Goal: Communication & Community: Answer question/provide support

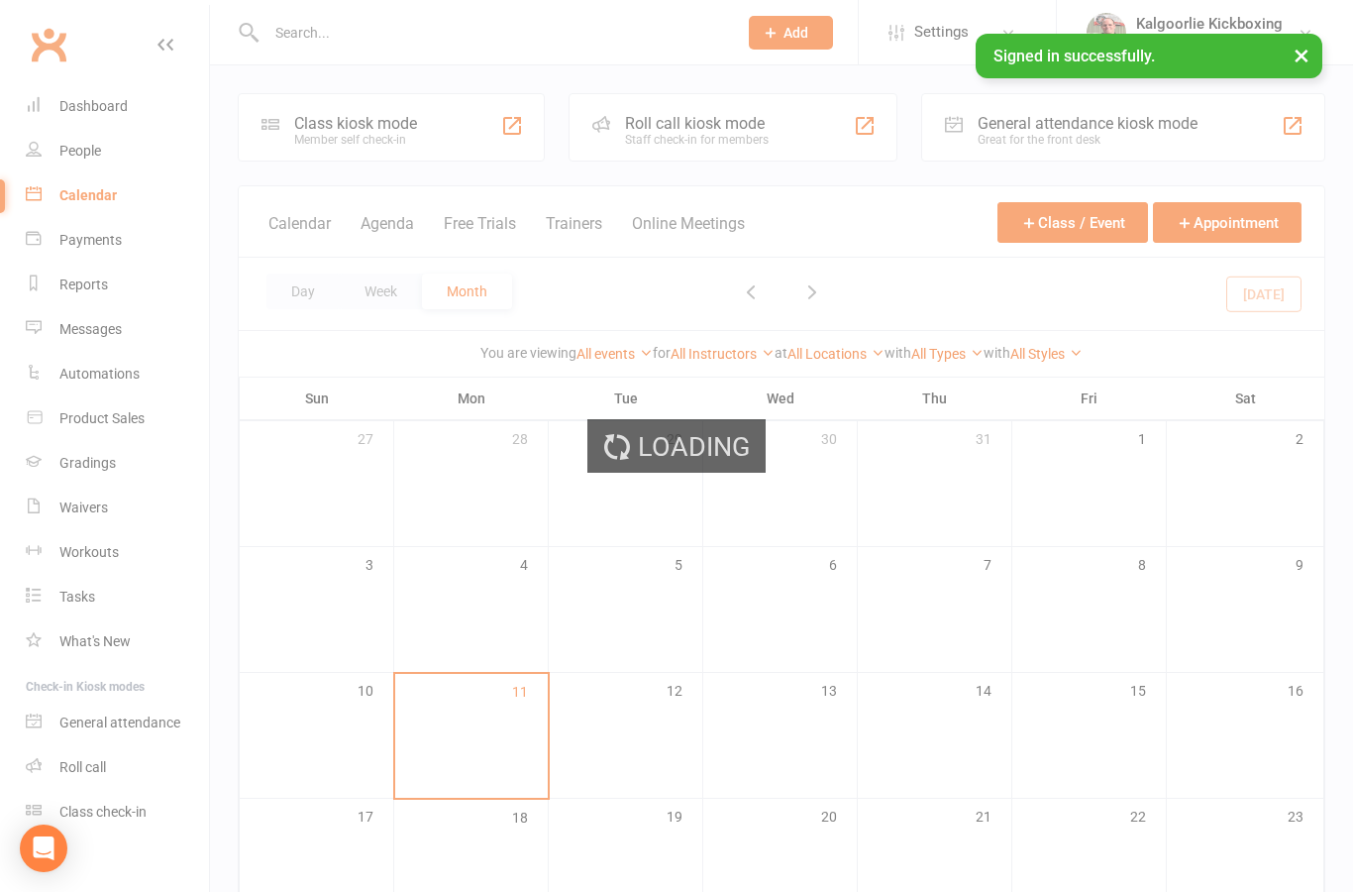
scroll to position [360, 0]
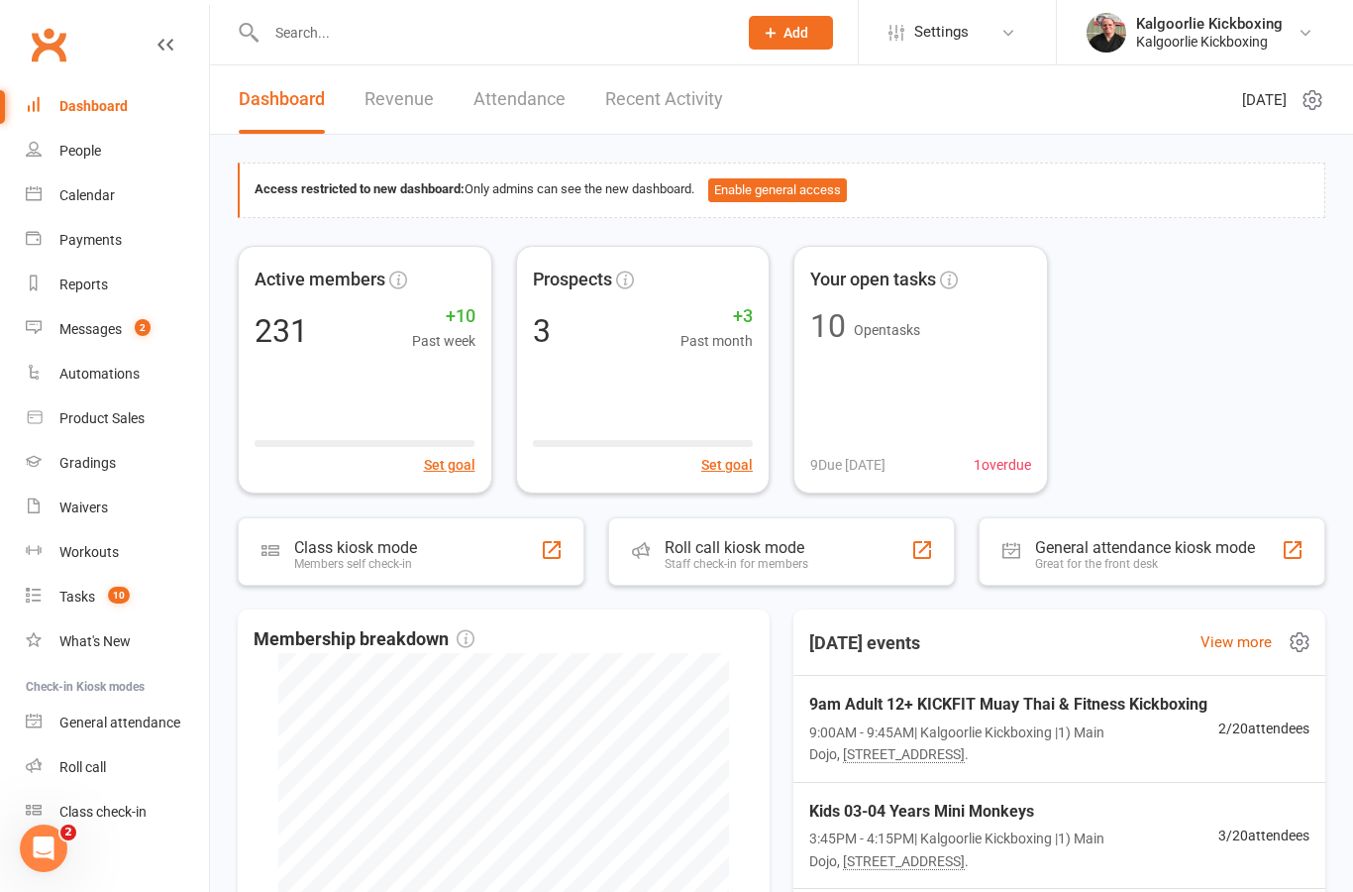
click at [1127, 706] on span "9am Adult 12+ KICKFIT Muay Thai & Fitness Kickboxing" at bounding box center [1013, 705] width 409 height 26
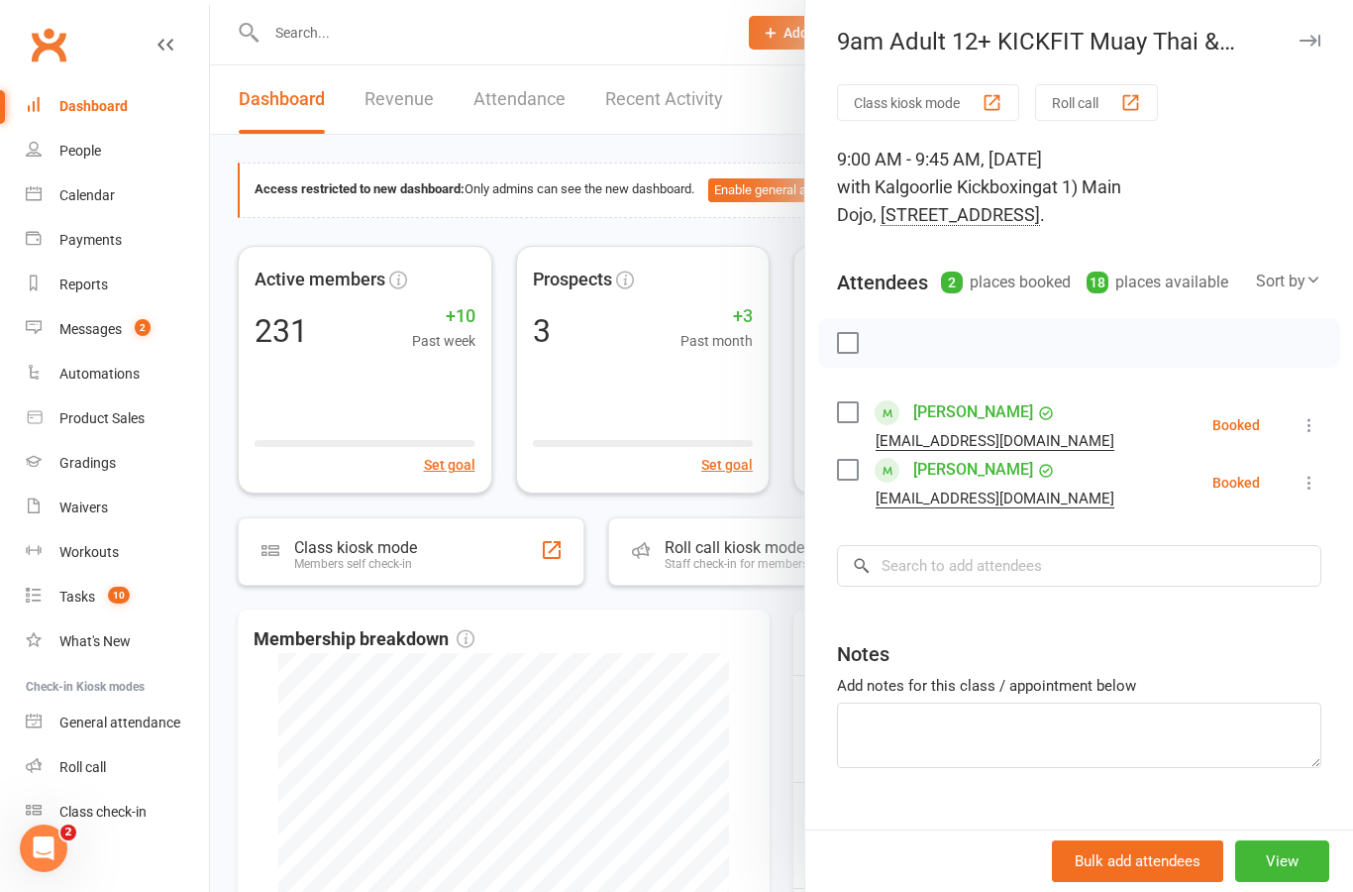
click at [313, 724] on div at bounding box center [781, 446] width 1143 height 892
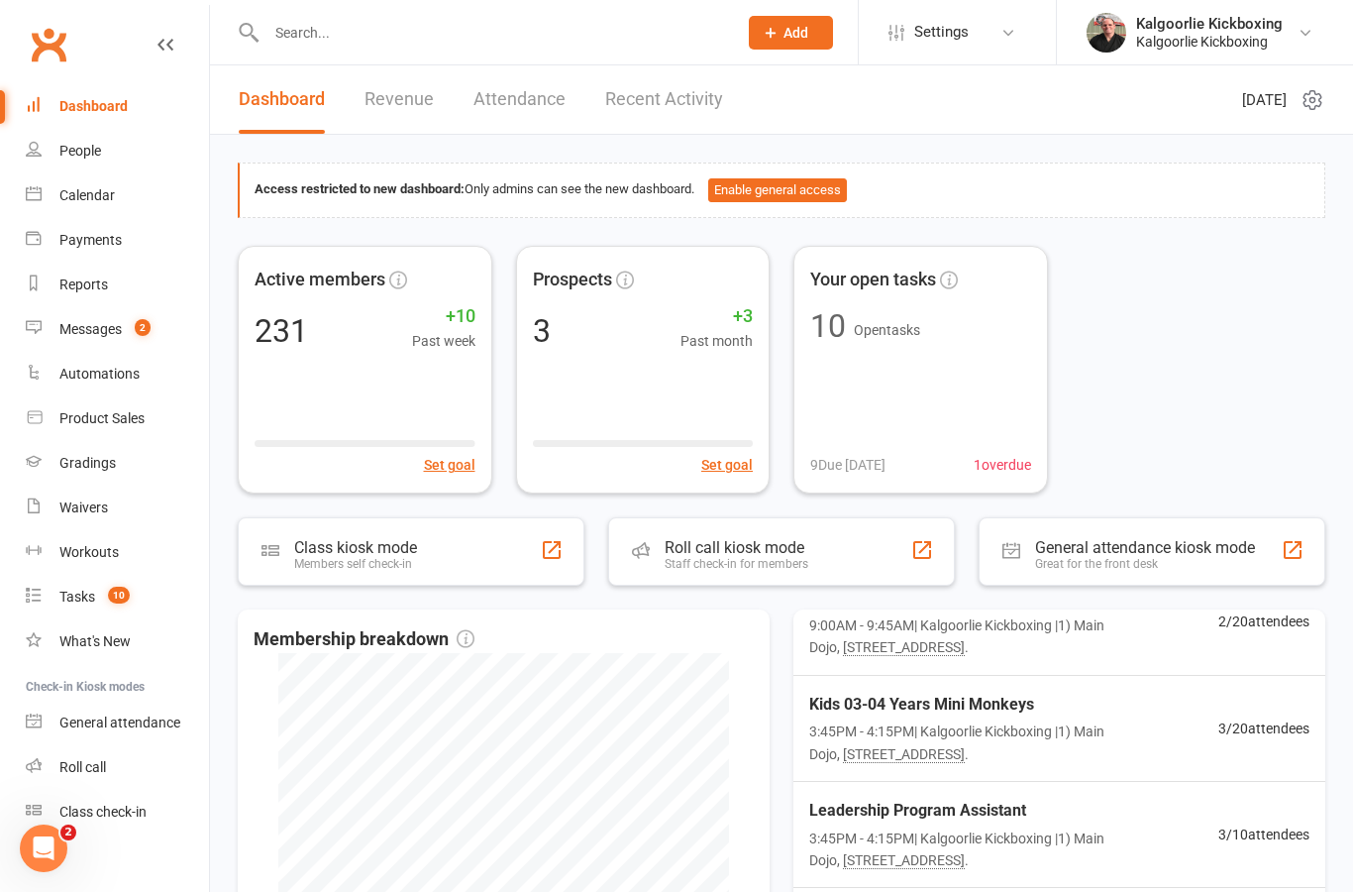
scroll to position [106, 0]
click at [1131, 705] on span "Kids 03-04 Years Mini Monkeys" at bounding box center [1013, 706] width 409 height 26
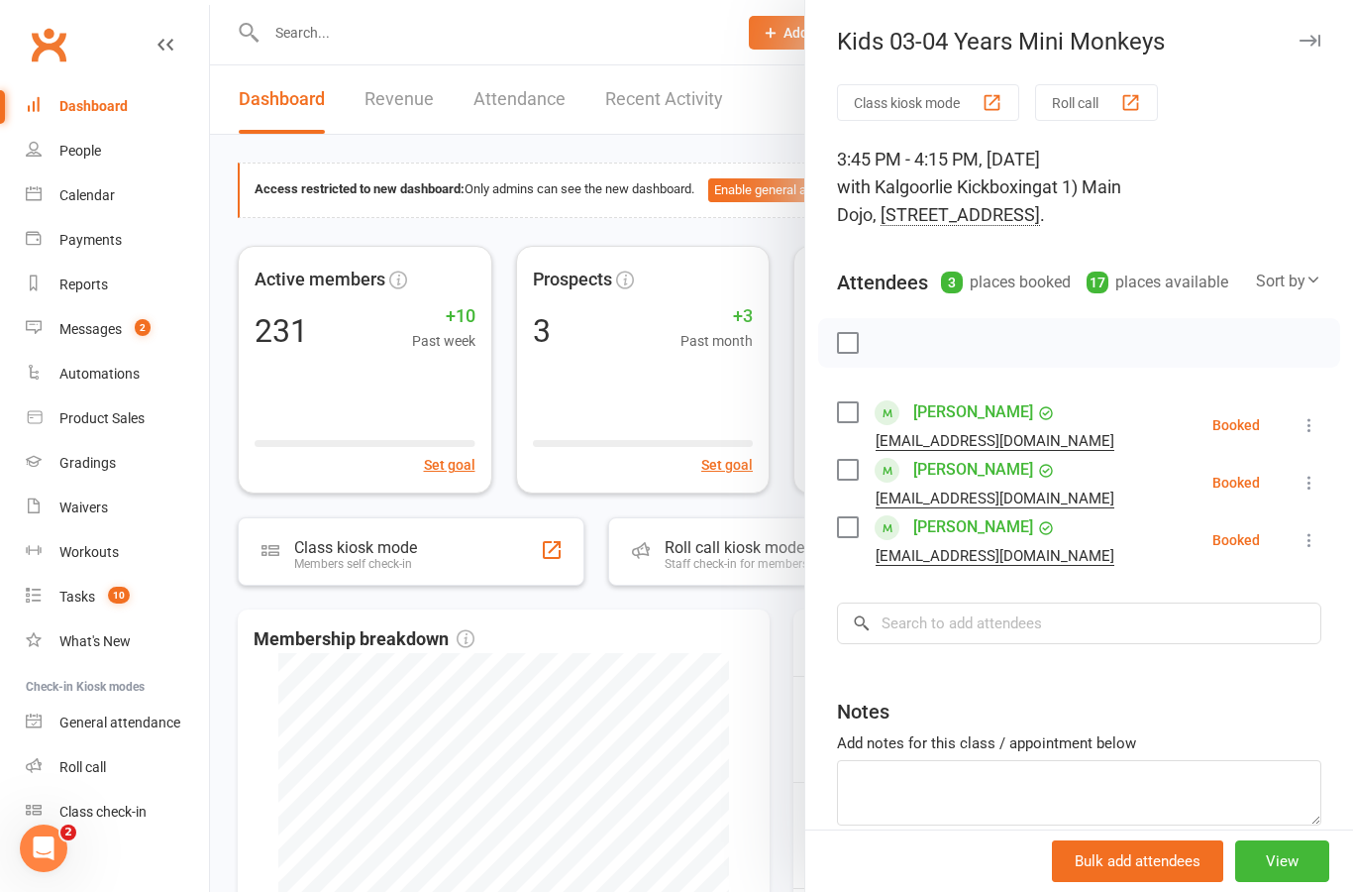
click at [284, 731] on div at bounding box center [781, 446] width 1143 height 892
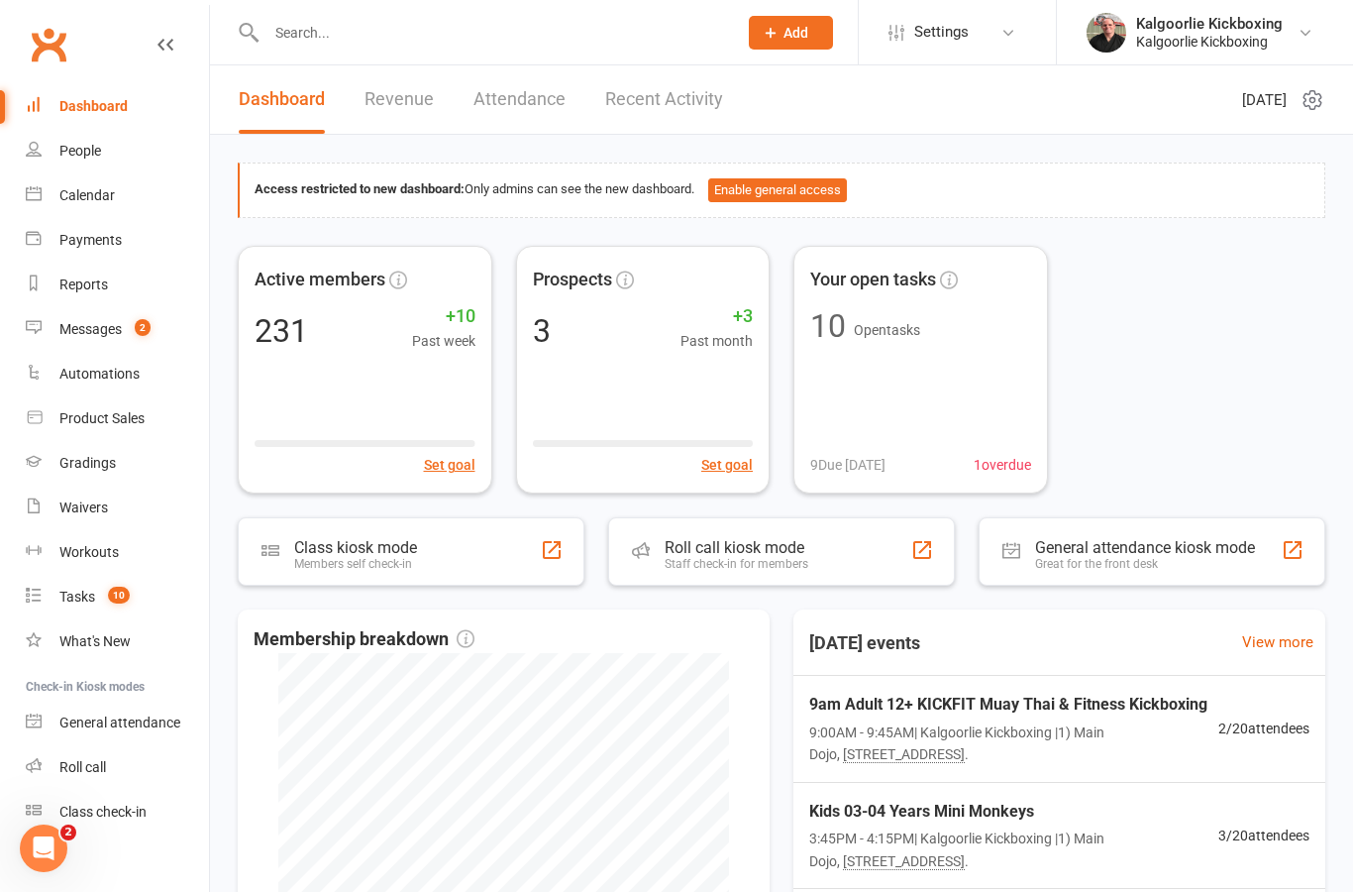
scroll to position [0, 0]
click at [110, 328] on div "Messages" at bounding box center [90, 329] width 62 height 16
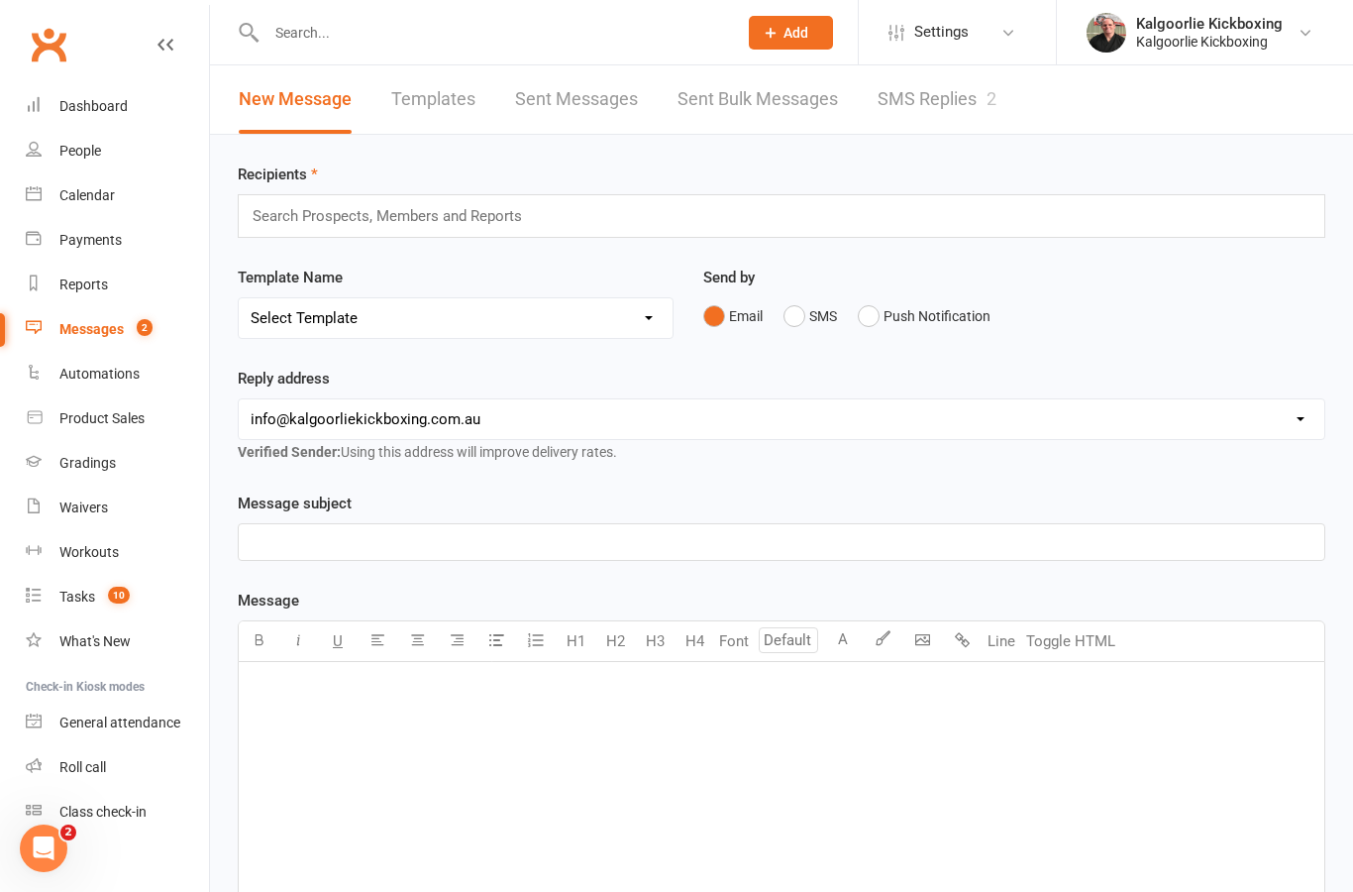
click at [929, 117] on link "SMS Replies 2" at bounding box center [937, 99] width 119 height 68
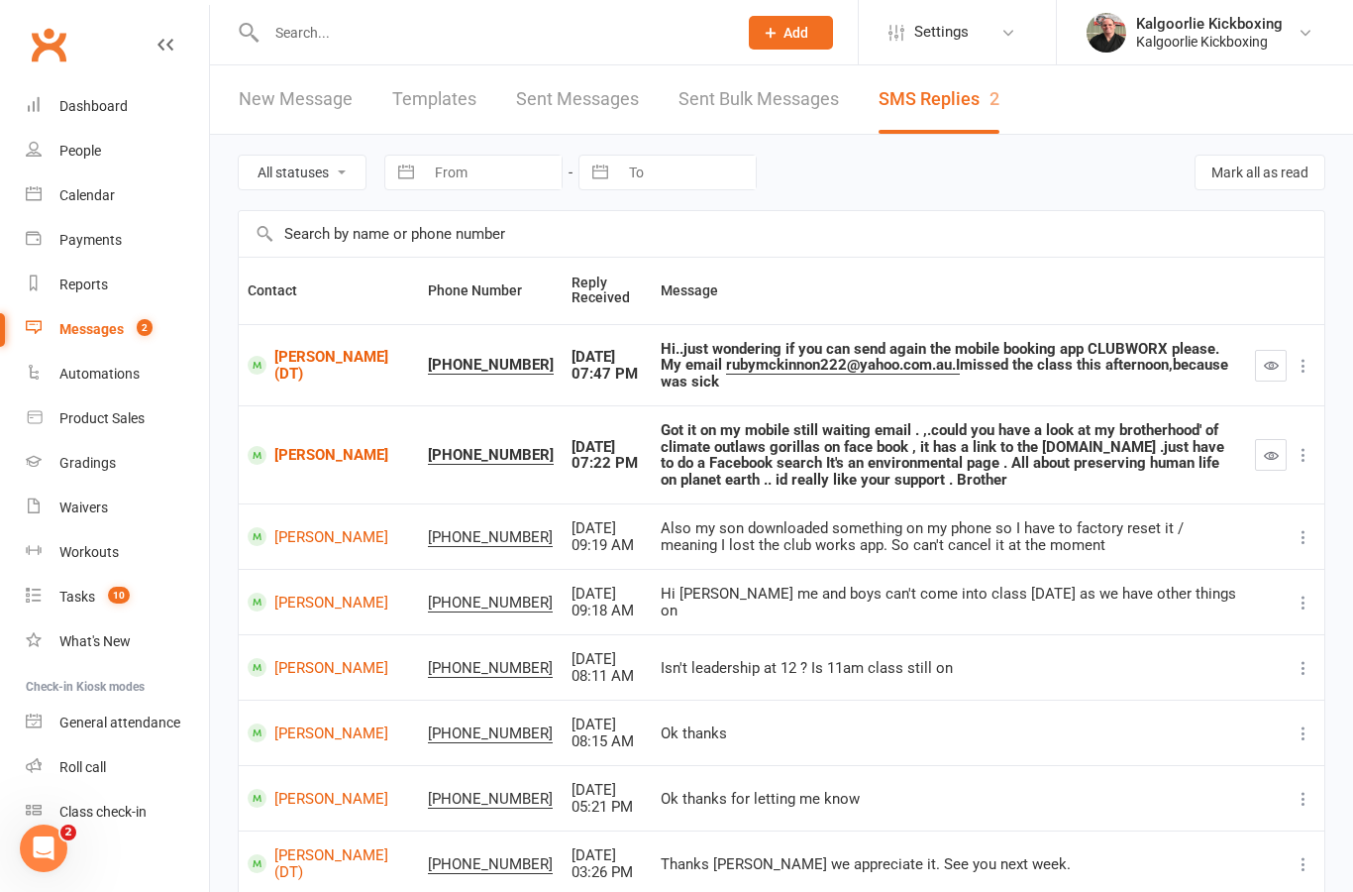
click at [310, 374] on link "[PERSON_NAME] (DT)" at bounding box center [329, 365] width 162 height 33
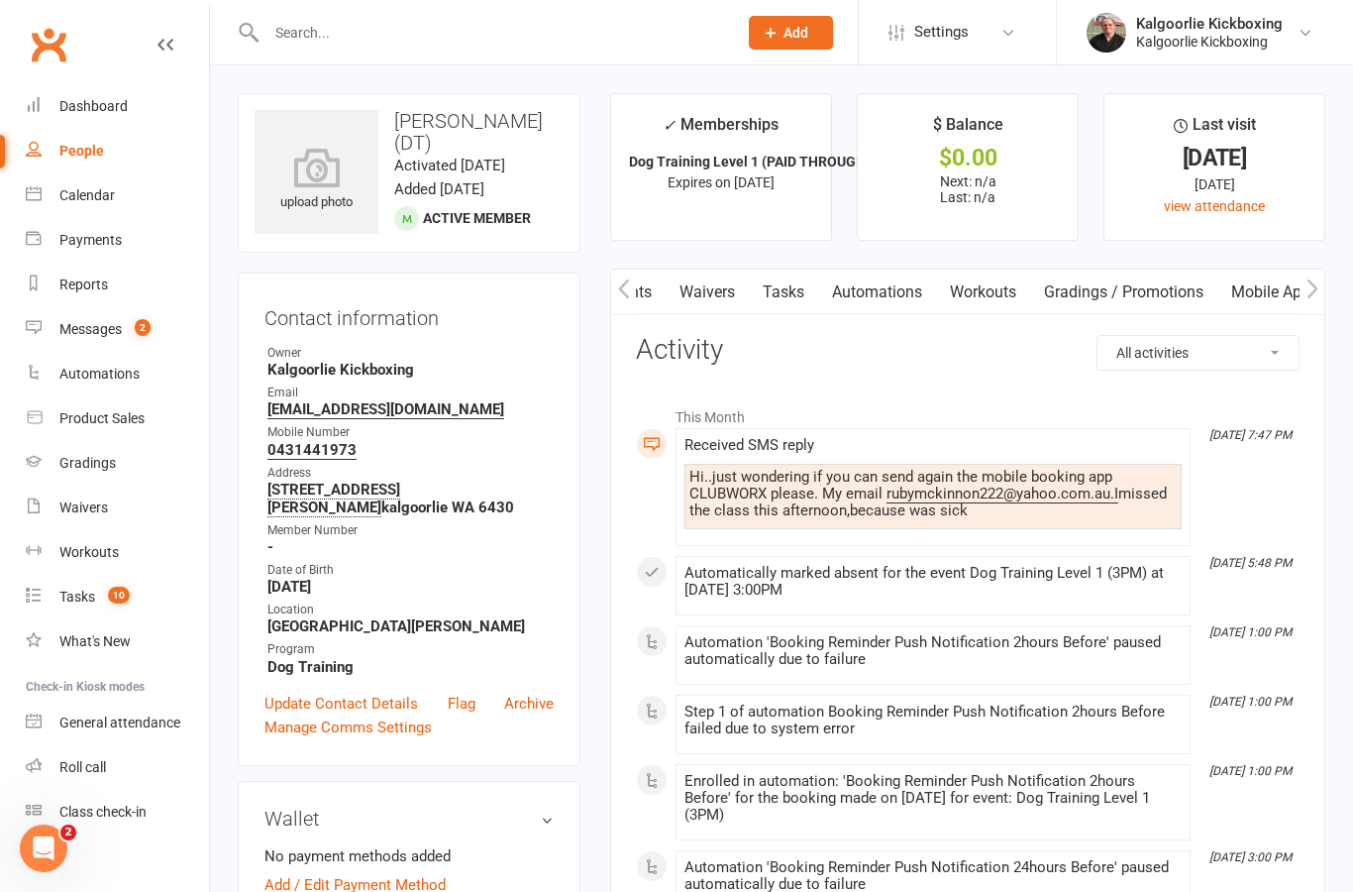
scroll to position [0, 383]
click at [1259, 298] on link "Mobile App" at bounding box center [1268, 292] width 107 height 46
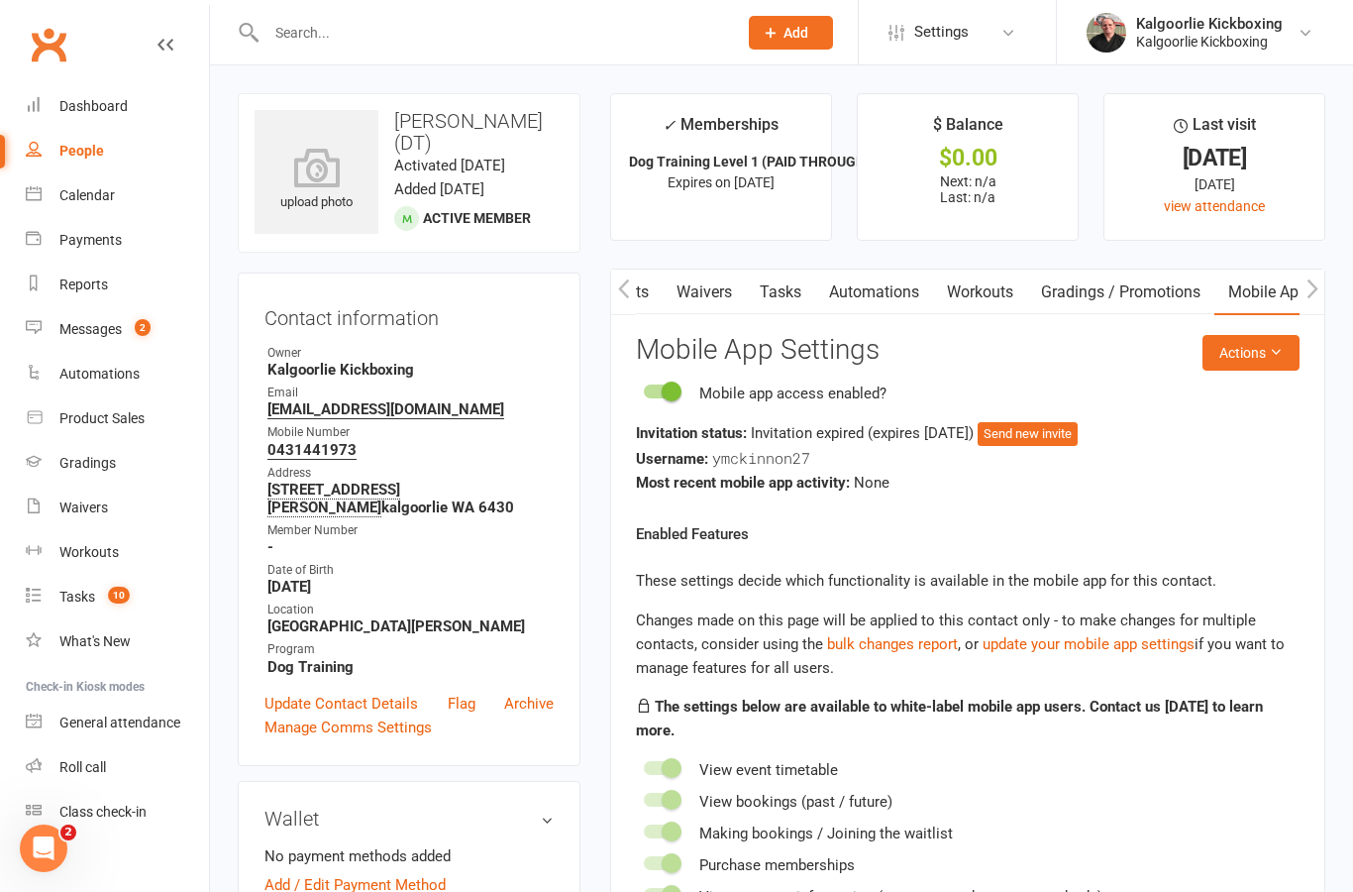
click at [1064, 436] on button "Send new invite" at bounding box center [1028, 434] width 100 height 24
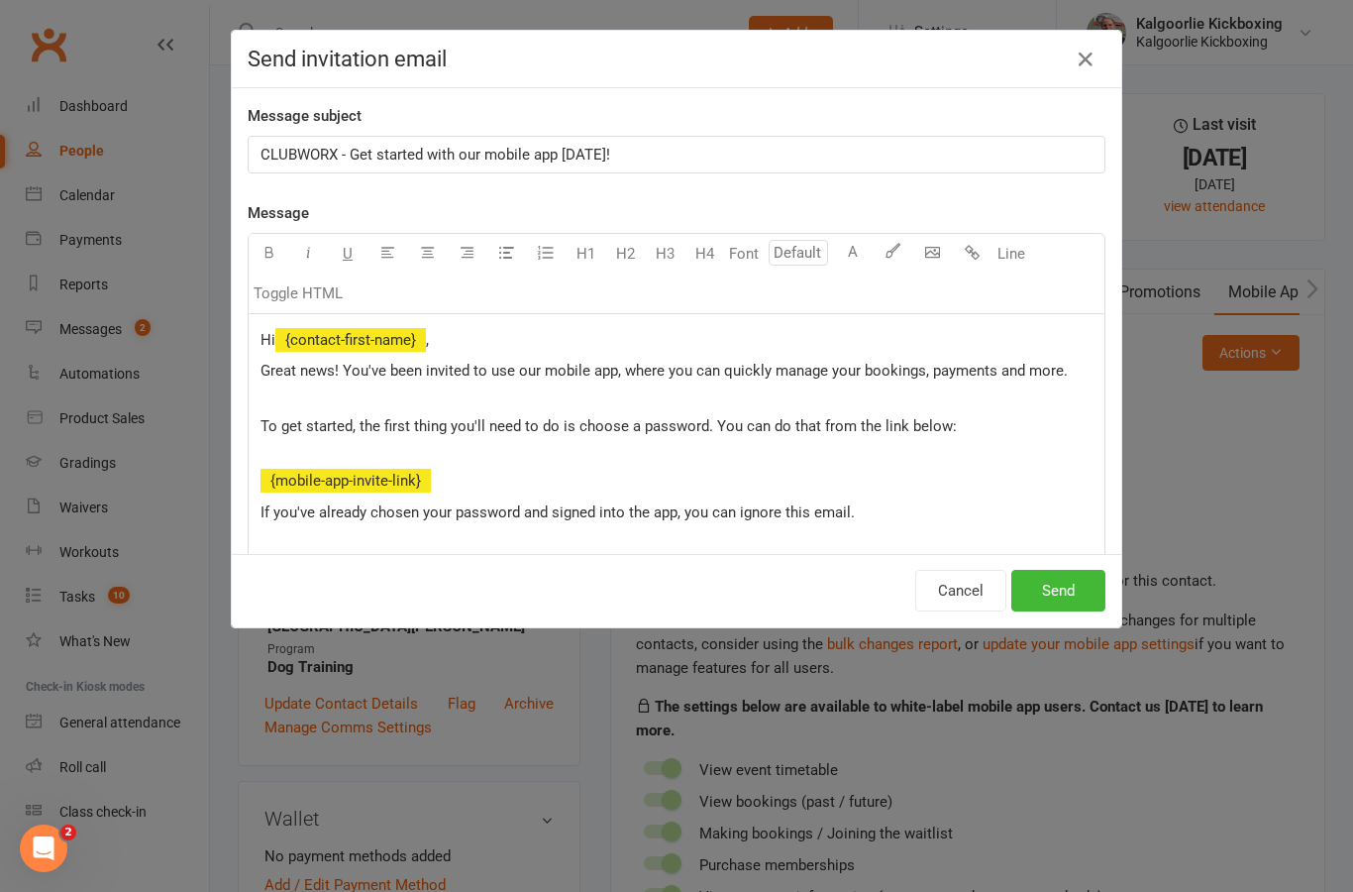
click at [1058, 598] on button "Send" at bounding box center [1059, 591] width 94 height 42
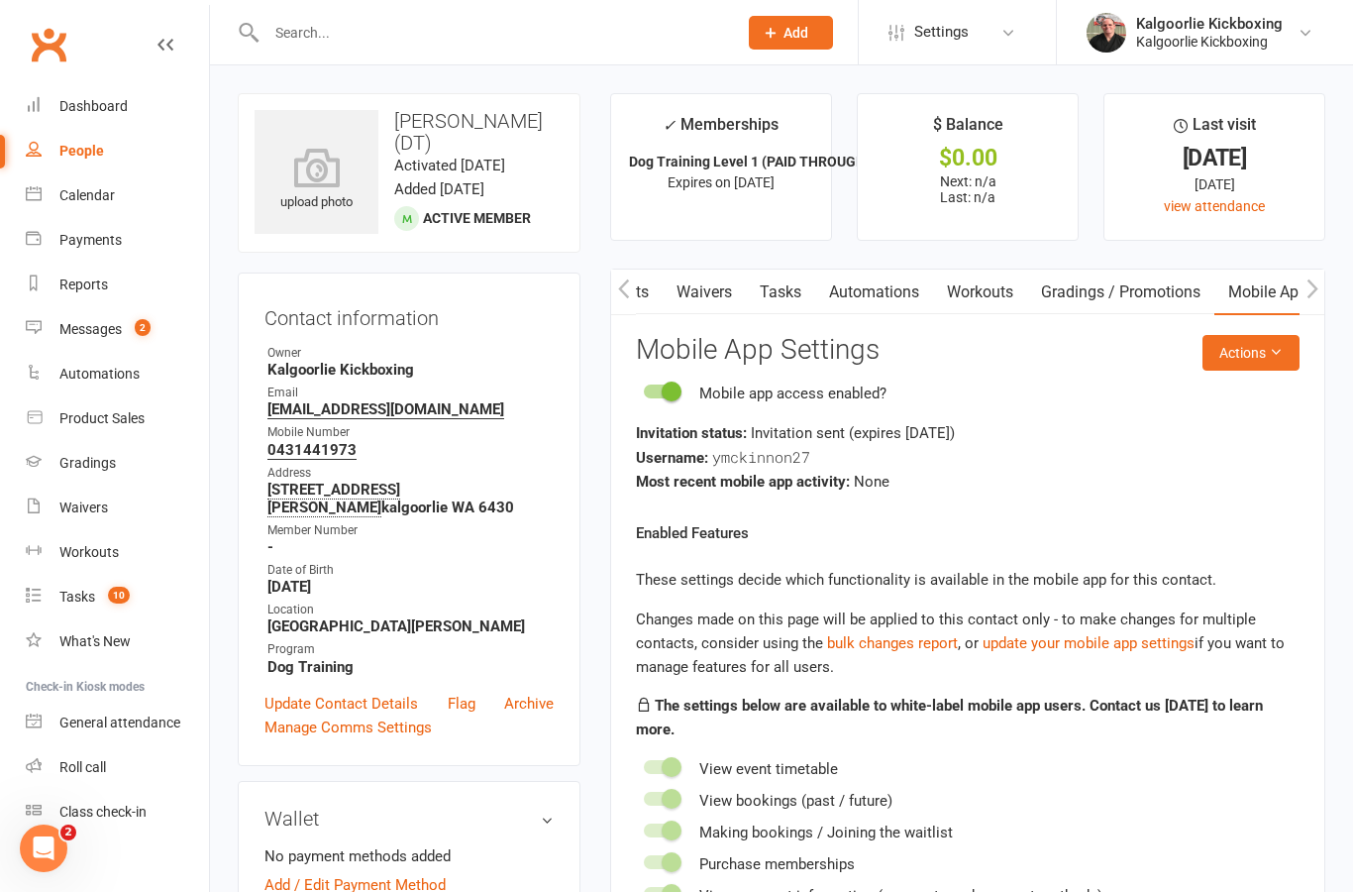
click at [623, 287] on icon "button" at bounding box center [624, 288] width 12 height 21
click at [626, 300] on button "button" at bounding box center [623, 291] width 25 height 45
click at [621, 305] on button "button" at bounding box center [623, 291] width 25 height 45
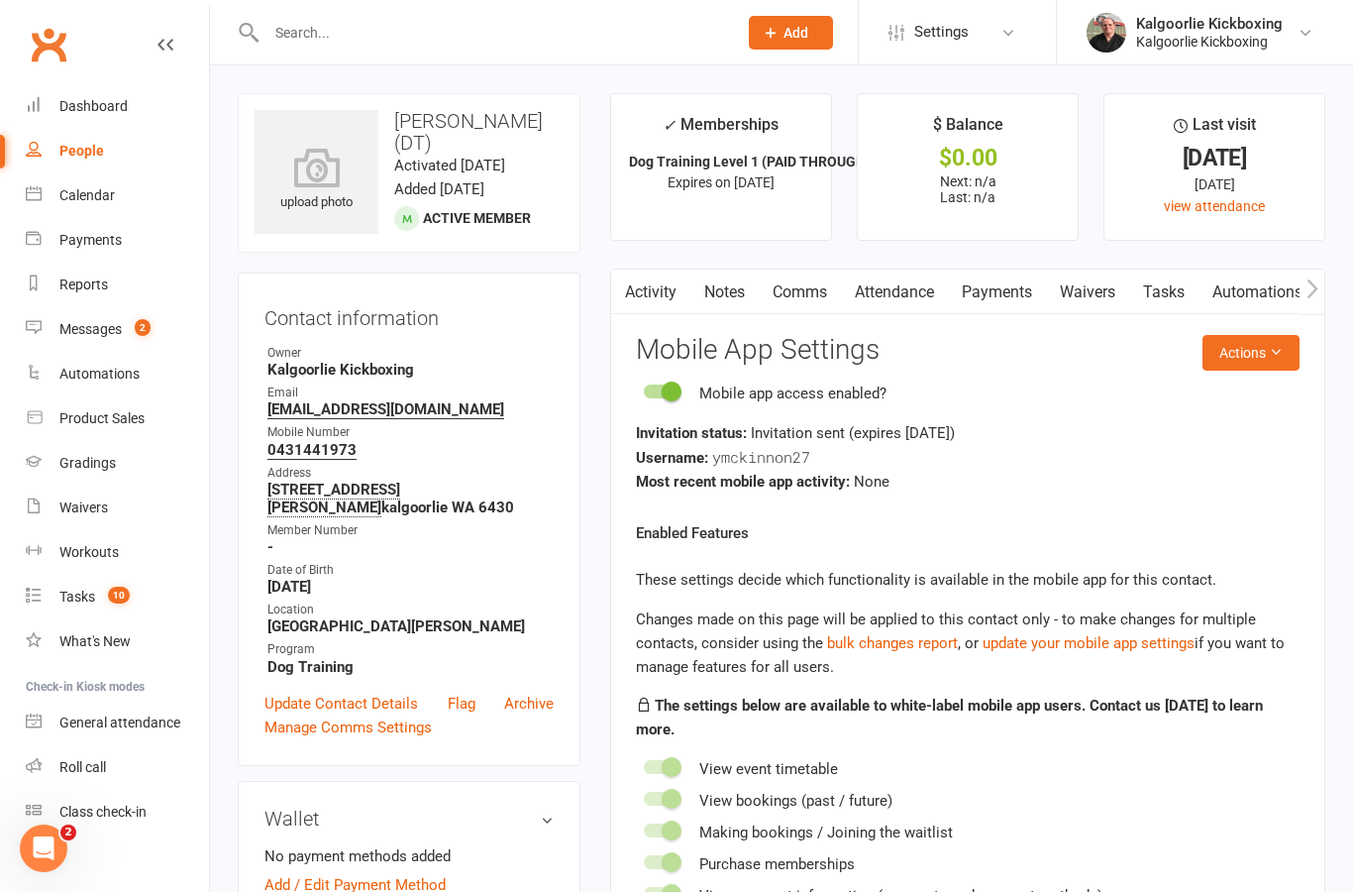
click at [660, 293] on link "Activity" at bounding box center [650, 292] width 79 height 46
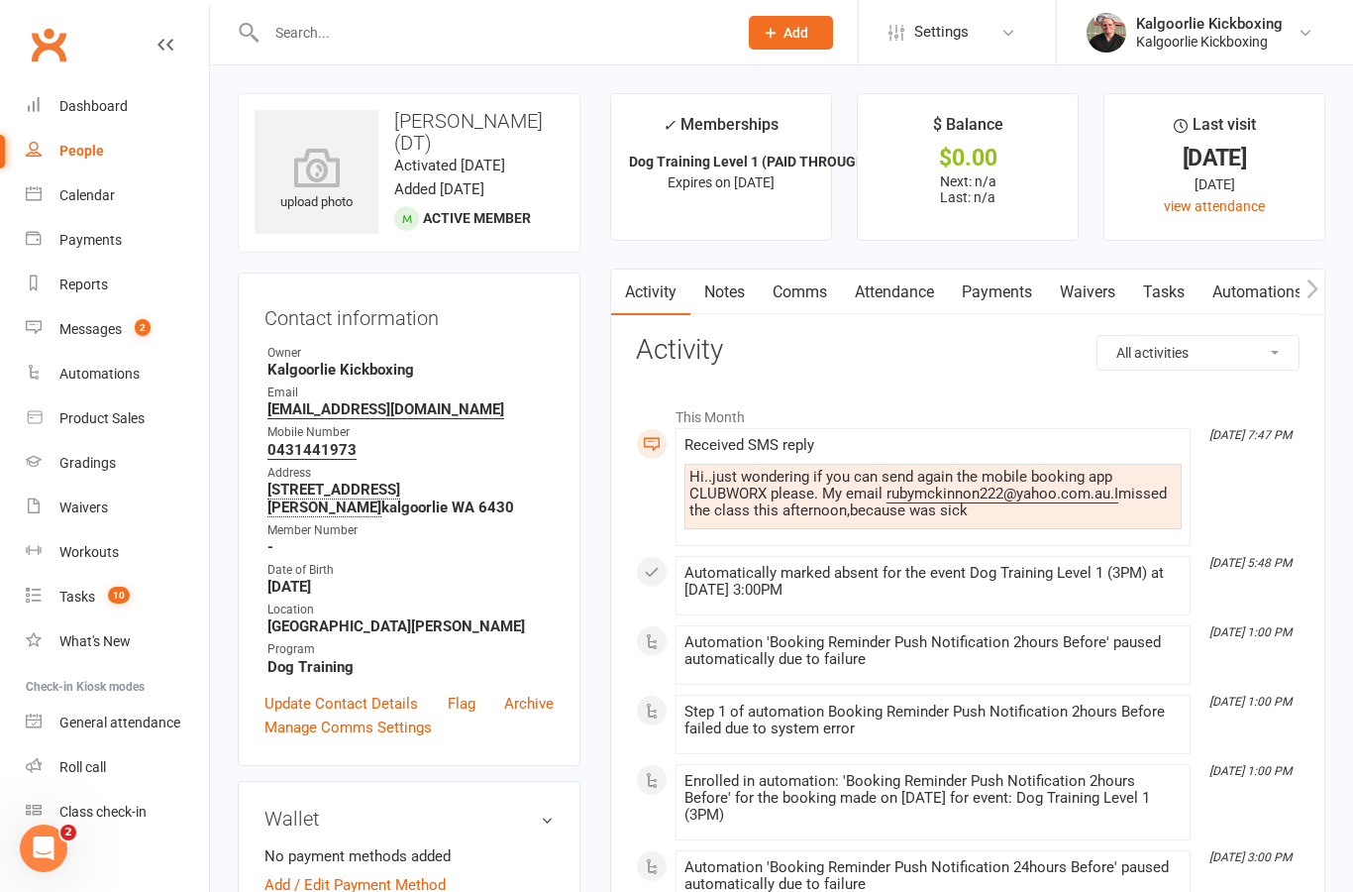
click at [1315, 282] on icon "button" at bounding box center [1313, 288] width 12 height 21
click at [1312, 288] on icon "button" at bounding box center [1313, 288] width 12 height 21
click at [1311, 295] on icon "button" at bounding box center [1313, 288] width 12 height 21
click at [1310, 294] on icon "button" at bounding box center [1312, 287] width 11 height 19
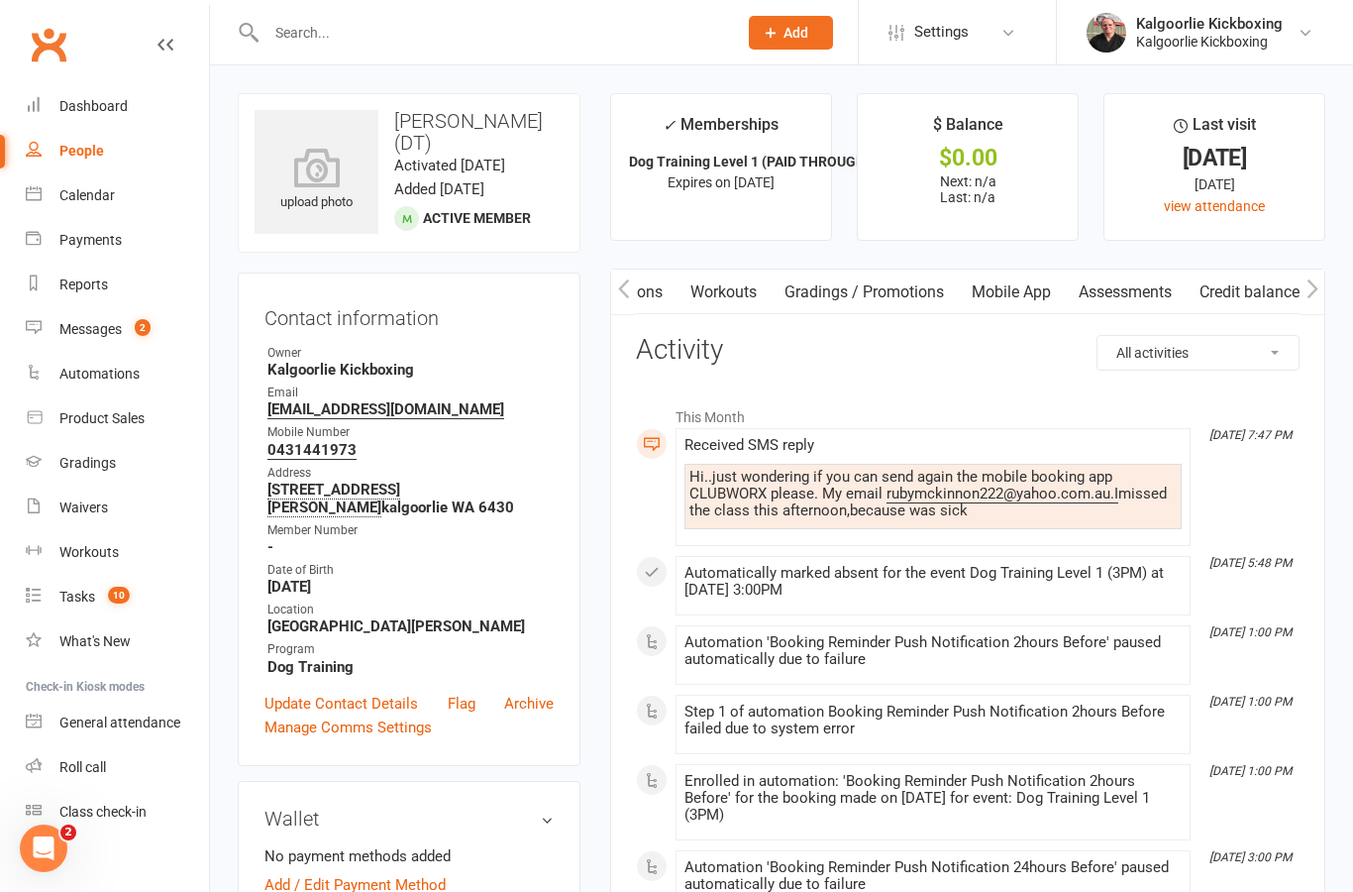
scroll to position [0, 640]
click at [1019, 283] on link "Mobile App" at bounding box center [1022, 292] width 107 height 46
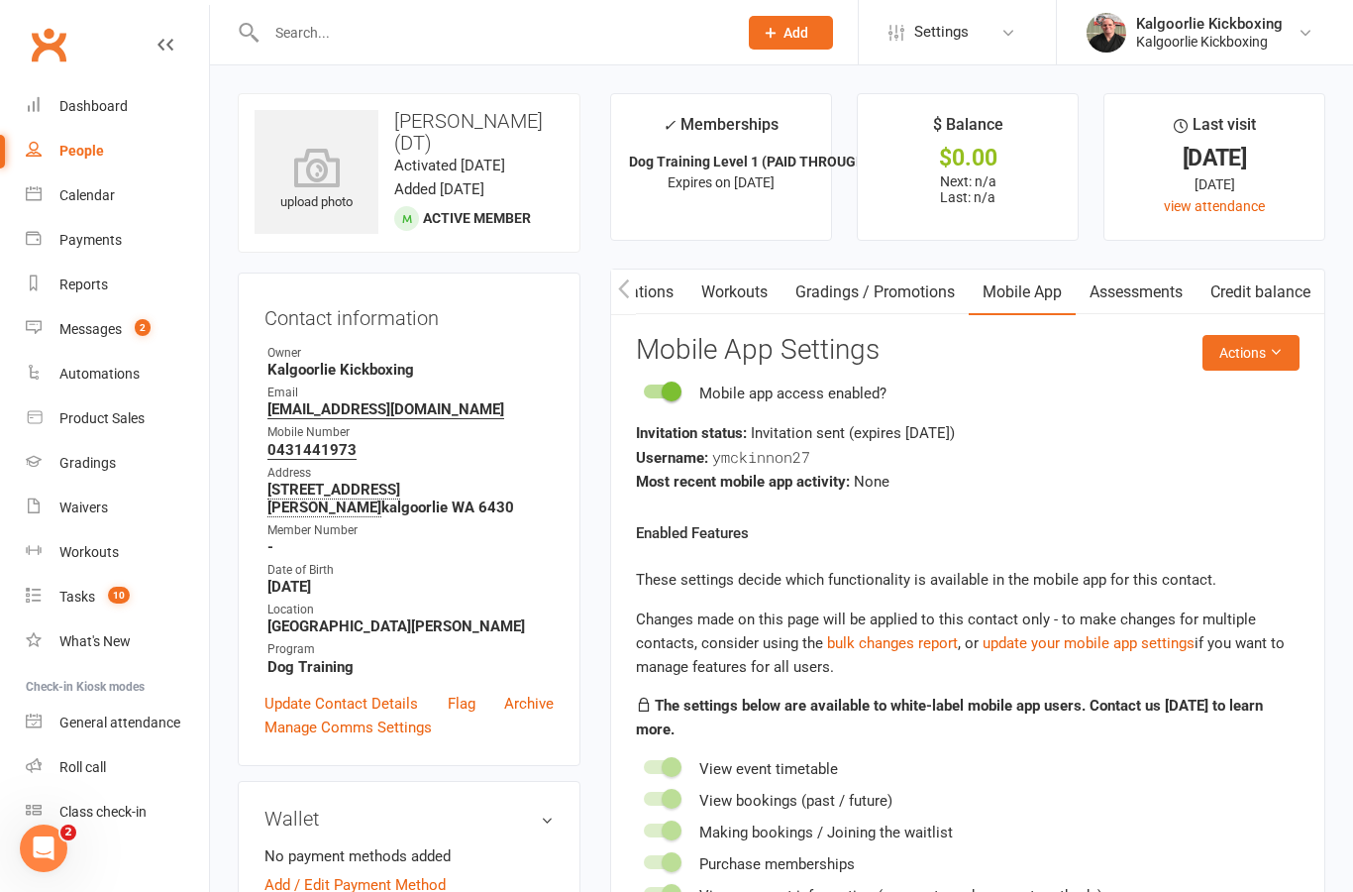
click at [632, 309] on button "button" at bounding box center [623, 291] width 25 height 45
click at [619, 296] on icon "button" at bounding box center [624, 288] width 12 height 21
click at [629, 289] on icon "button" at bounding box center [624, 288] width 12 height 21
click at [631, 297] on button "button" at bounding box center [623, 291] width 25 height 45
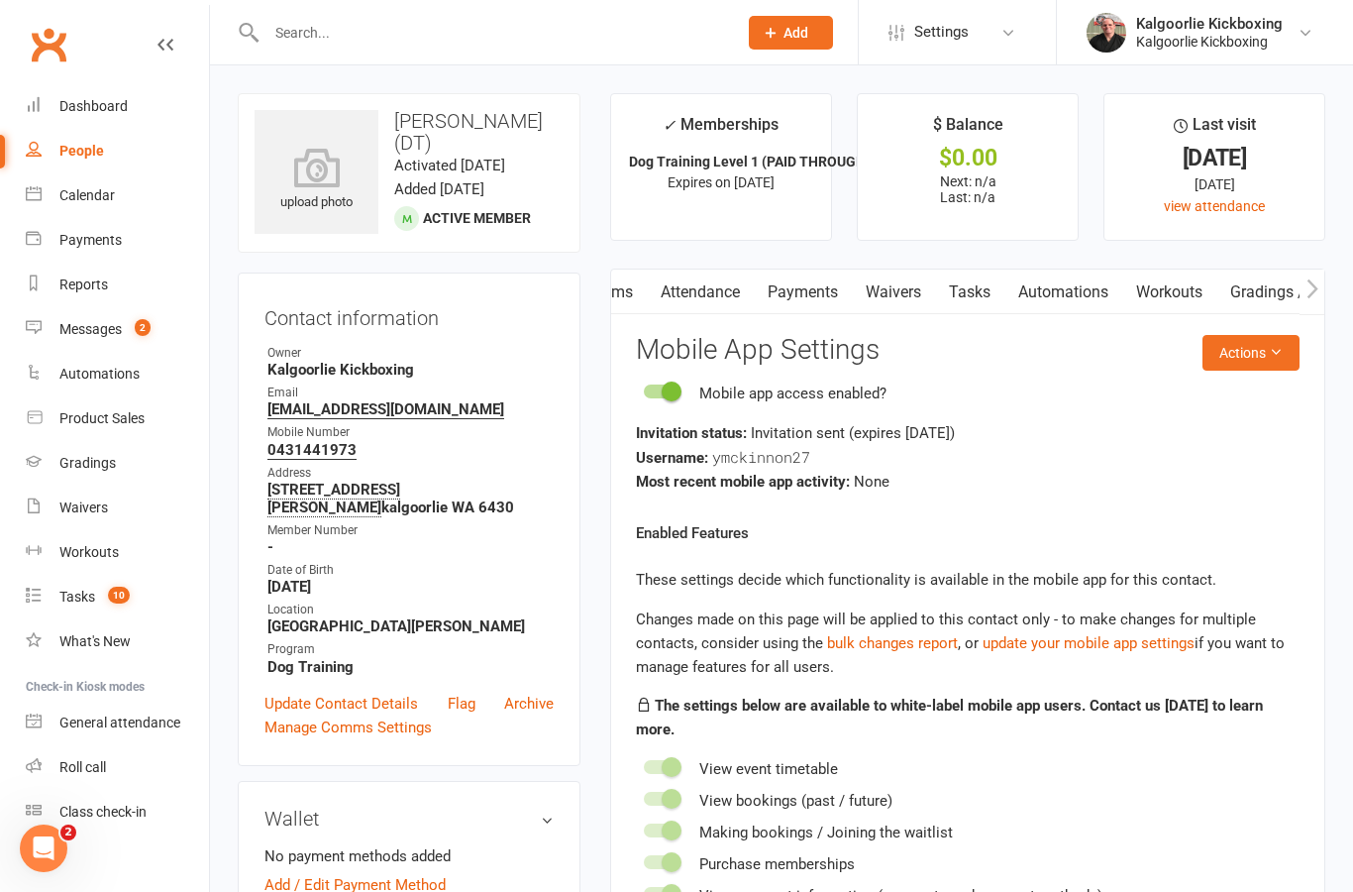
scroll to position [0, 0]
click at [648, 307] on link "Activity" at bounding box center [650, 292] width 79 height 46
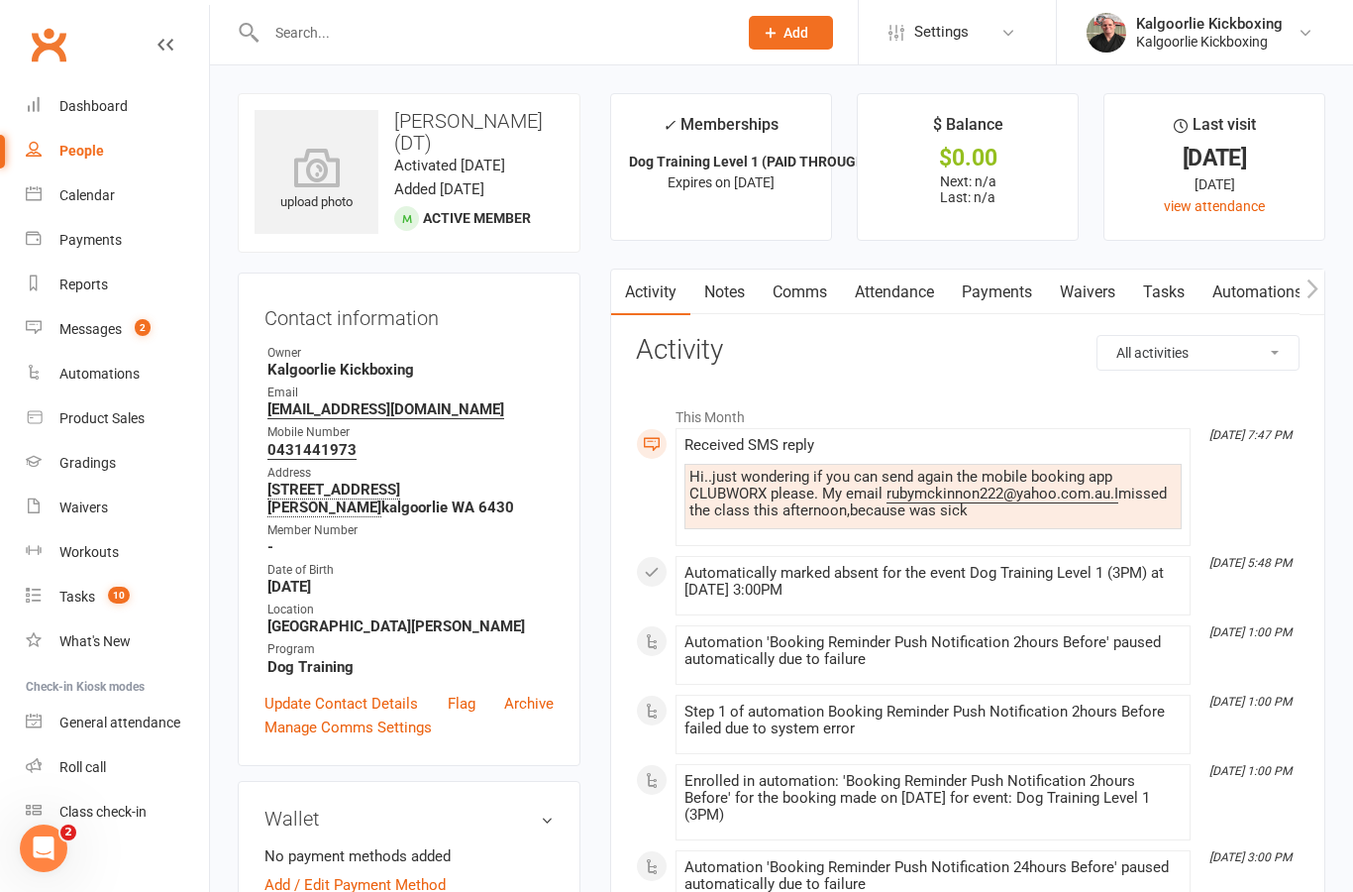
click at [1305, 293] on button "button" at bounding box center [1312, 291] width 25 height 45
click at [1303, 289] on button "button" at bounding box center [1312, 291] width 25 height 45
click at [1311, 295] on icon "button" at bounding box center [1313, 288] width 12 height 21
click at [1322, 292] on button "button" at bounding box center [1312, 291] width 25 height 45
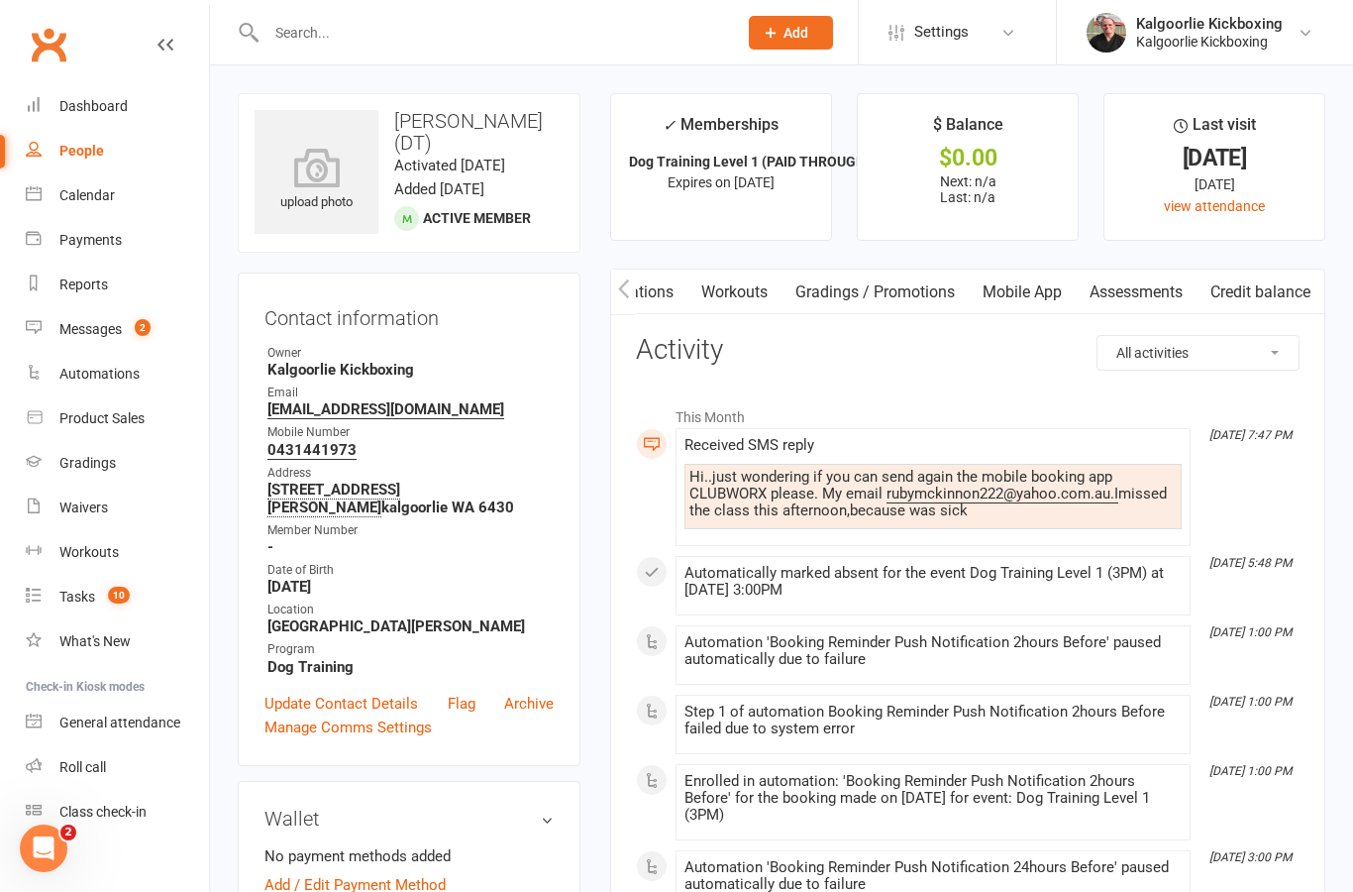
click at [1036, 299] on link "Mobile App" at bounding box center [1022, 292] width 107 height 46
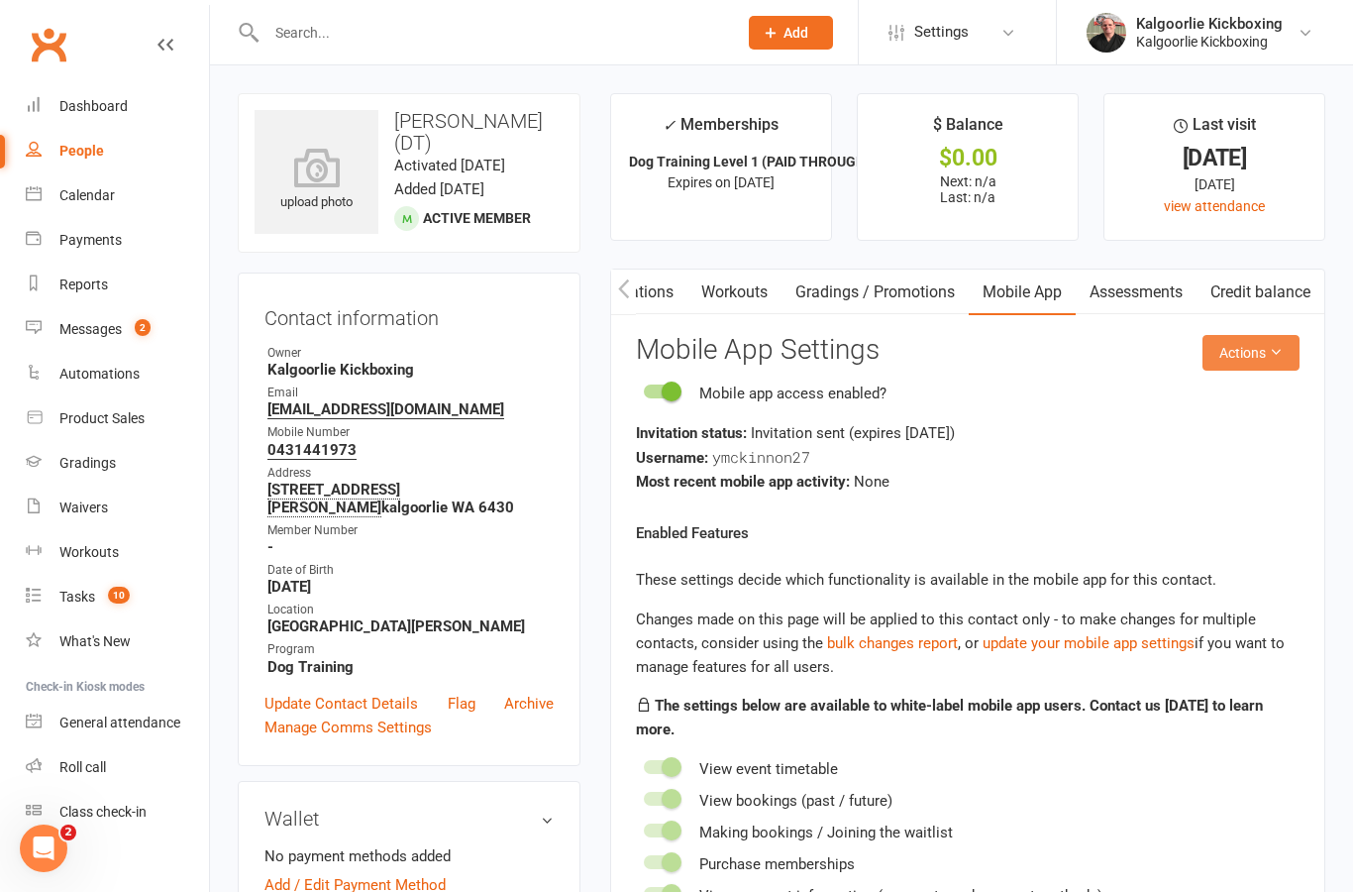
click at [1241, 358] on button "Actions" at bounding box center [1251, 353] width 97 height 36
click at [1175, 404] on link "Send invitation email" at bounding box center [1201, 395] width 196 height 40
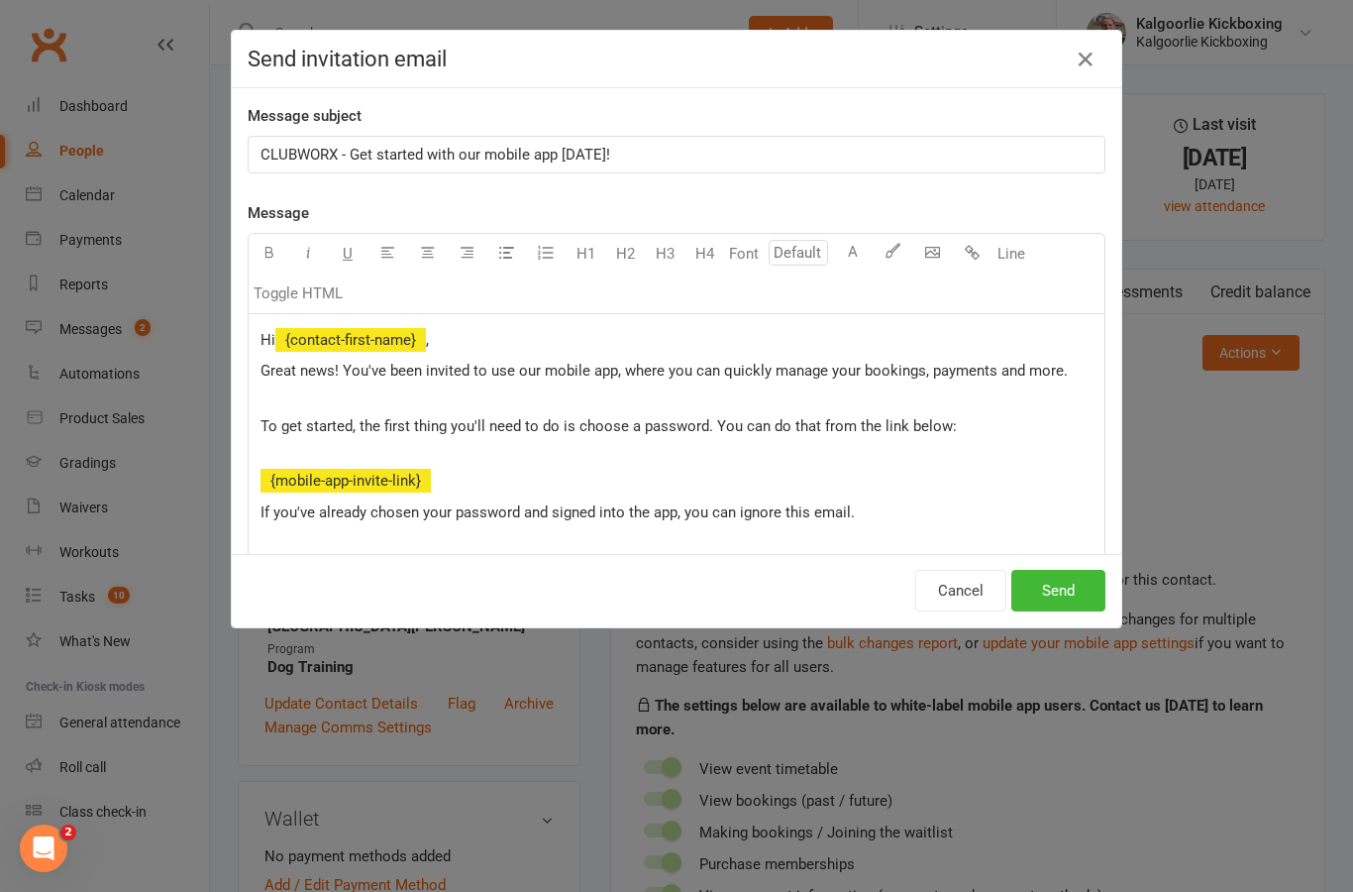
click at [1056, 590] on button "Send" at bounding box center [1059, 591] width 94 height 42
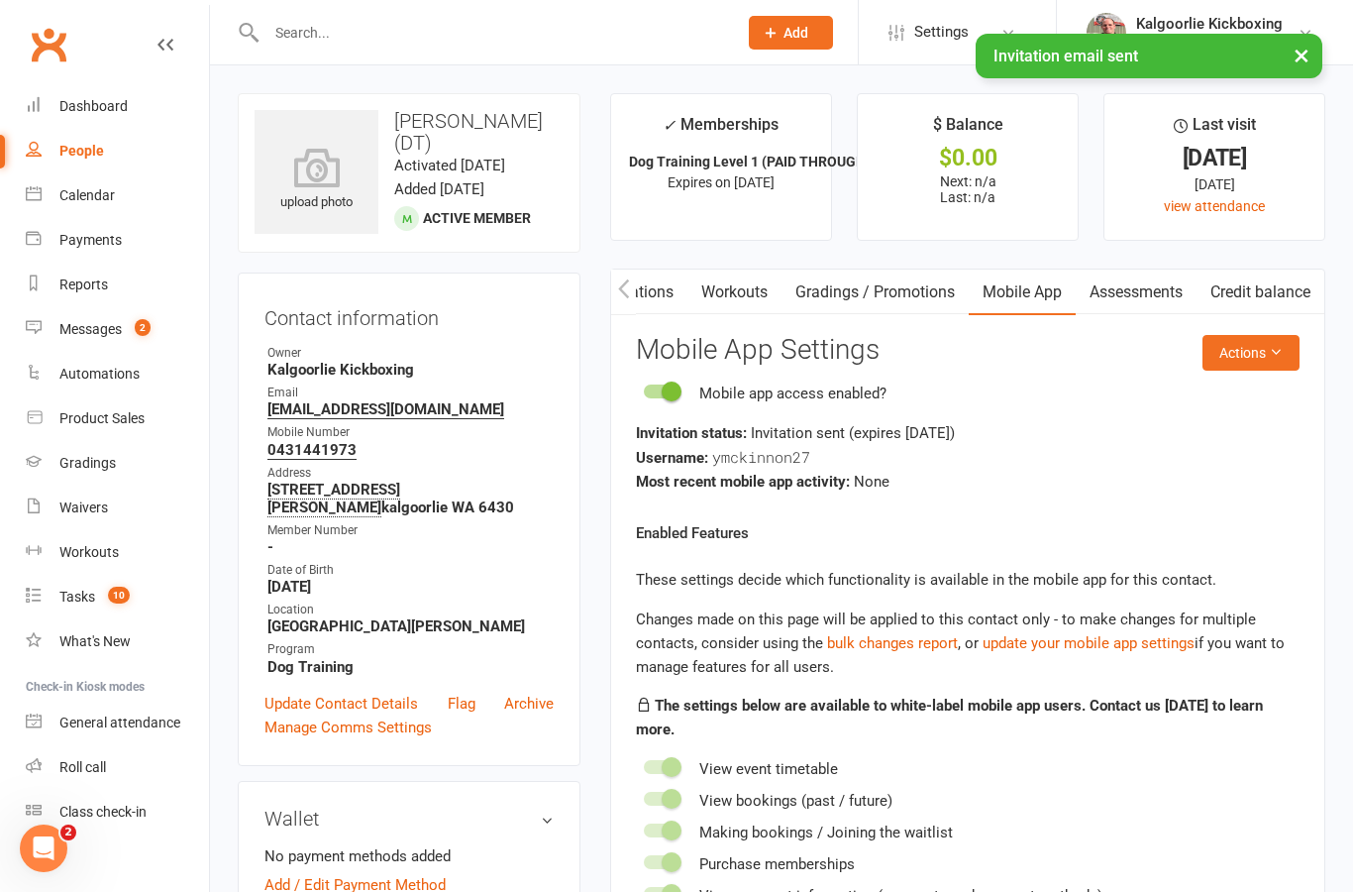
click at [624, 291] on icon "button" at bounding box center [623, 287] width 11 height 19
click at [631, 284] on button "button" at bounding box center [623, 291] width 25 height 45
click at [633, 297] on button "button" at bounding box center [623, 291] width 25 height 45
click at [633, 290] on button "button" at bounding box center [623, 291] width 25 height 45
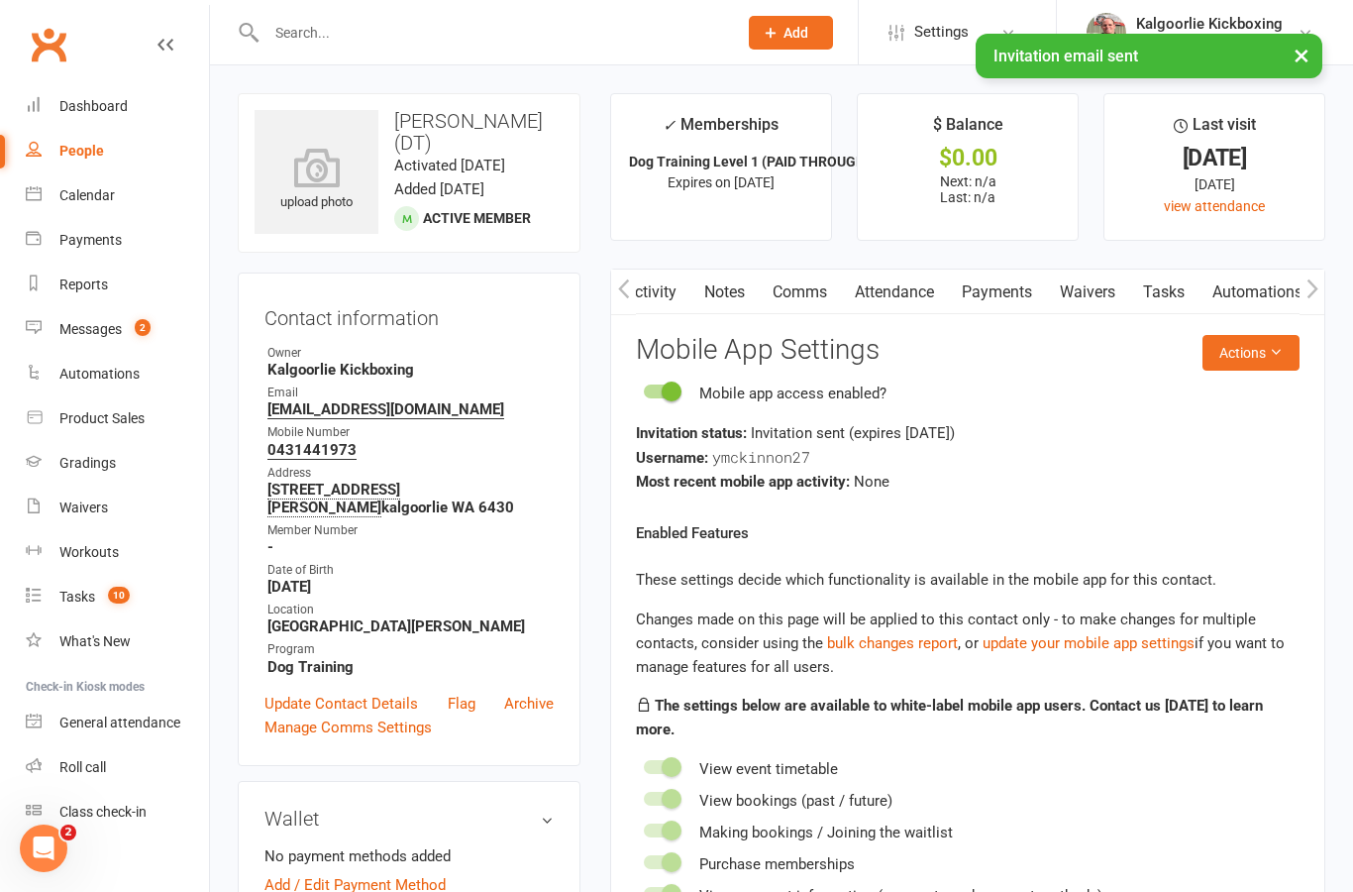
scroll to position [0, 0]
click at [626, 299] on button "button" at bounding box center [623, 291] width 25 height 45
click at [660, 291] on link "Activity" at bounding box center [650, 292] width 79 height 46
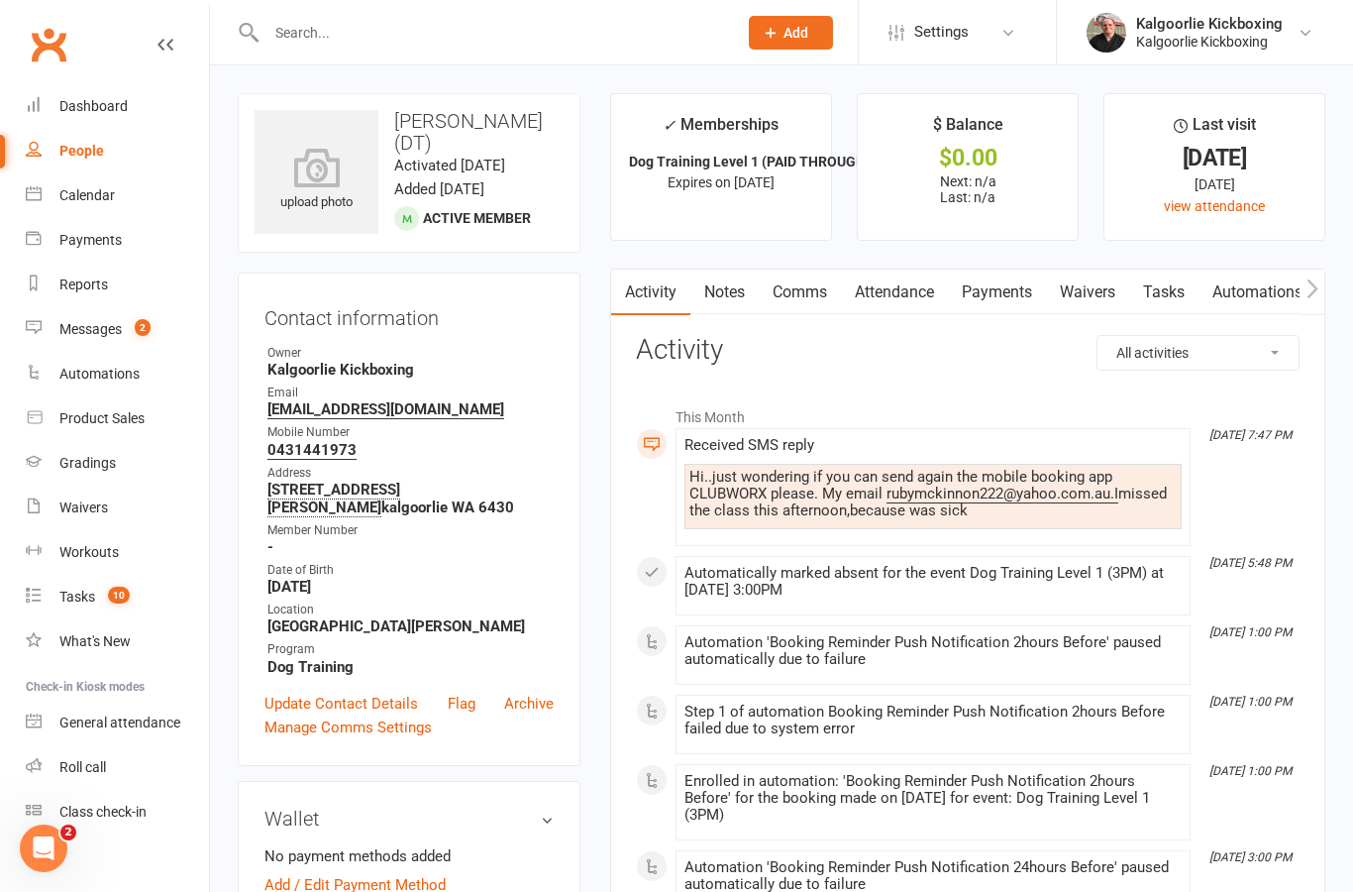
click at [781, 307] on link "Comms" at bounding box center [800, 292] width 82 height 46
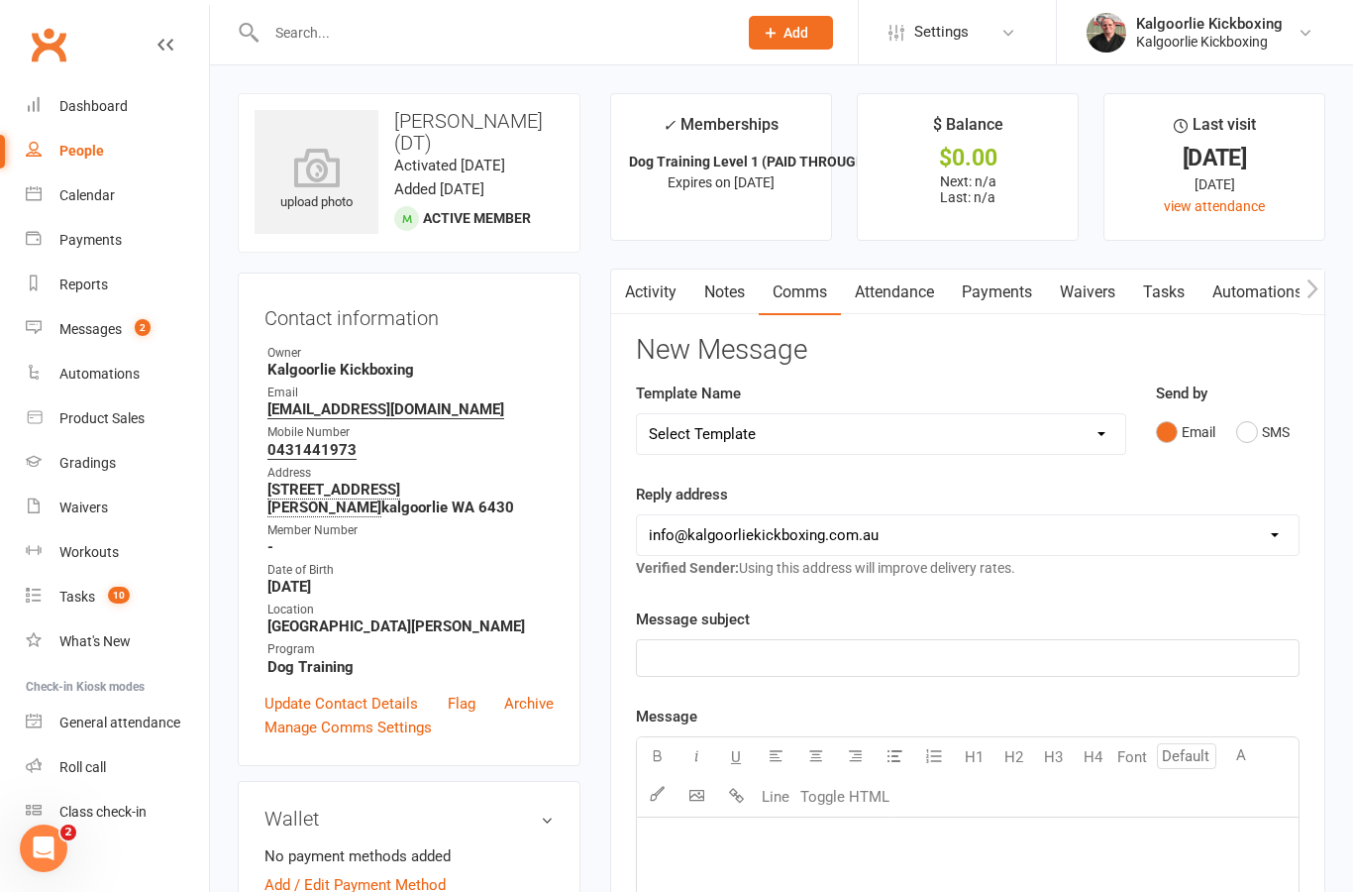
click at [656, 291] on link "Activity" at bounding box center [650, 292] width 79 height 46
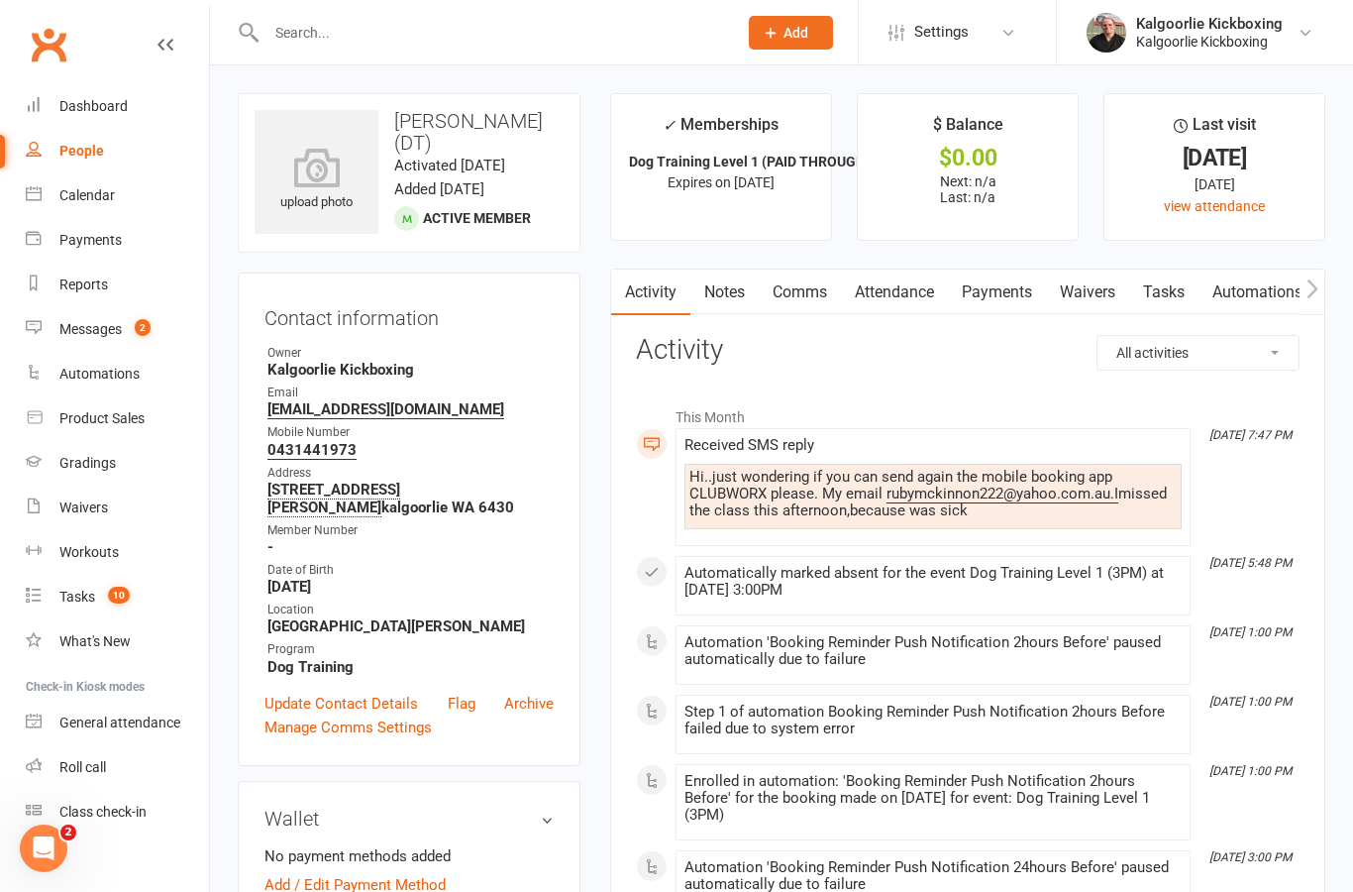
click at [1315, 291] on icon "button" at bounding box center [1313, 288] width 12 height 21
click at [1315, 302] on button "button" at bounding box center [1312, 291] width 25 height 45
click at [1316, 287] on icon "button" at bounding box center [1312, 287] width 11 height 19
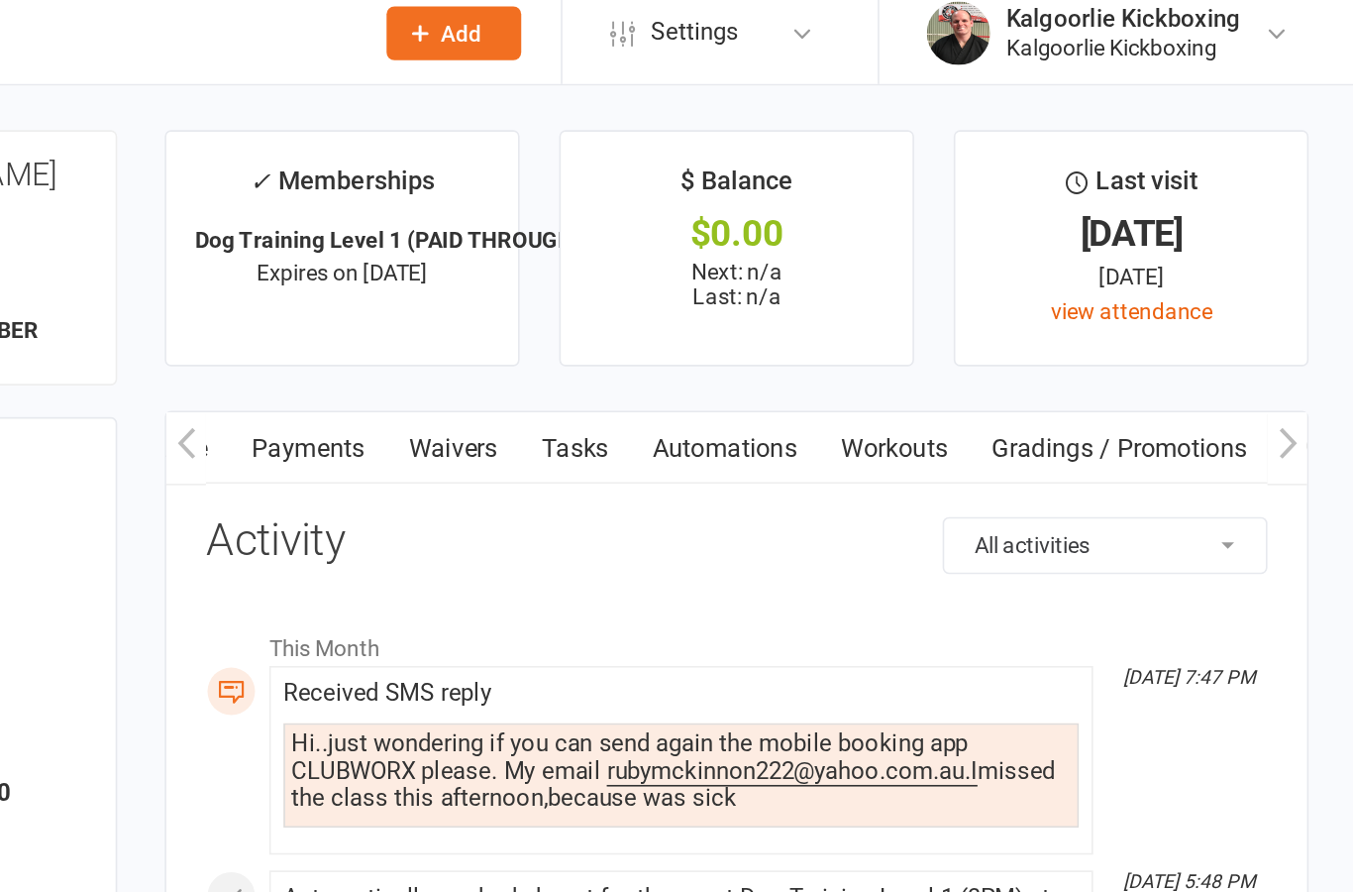
scroll to position [0, 446]
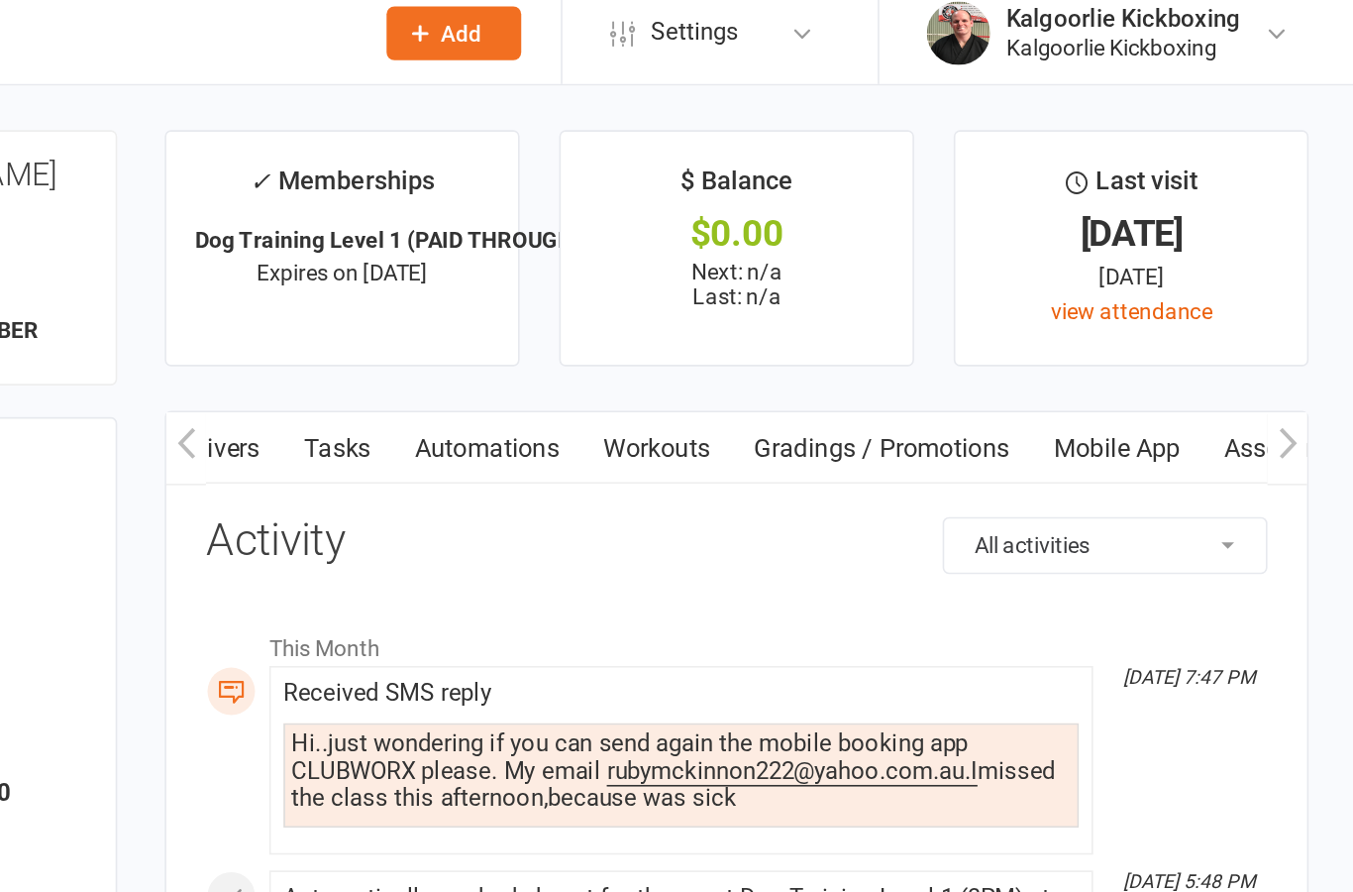
click at [1152, 283] on link "Mobile App" at bounding box center [1205, 292] width 107 height 46
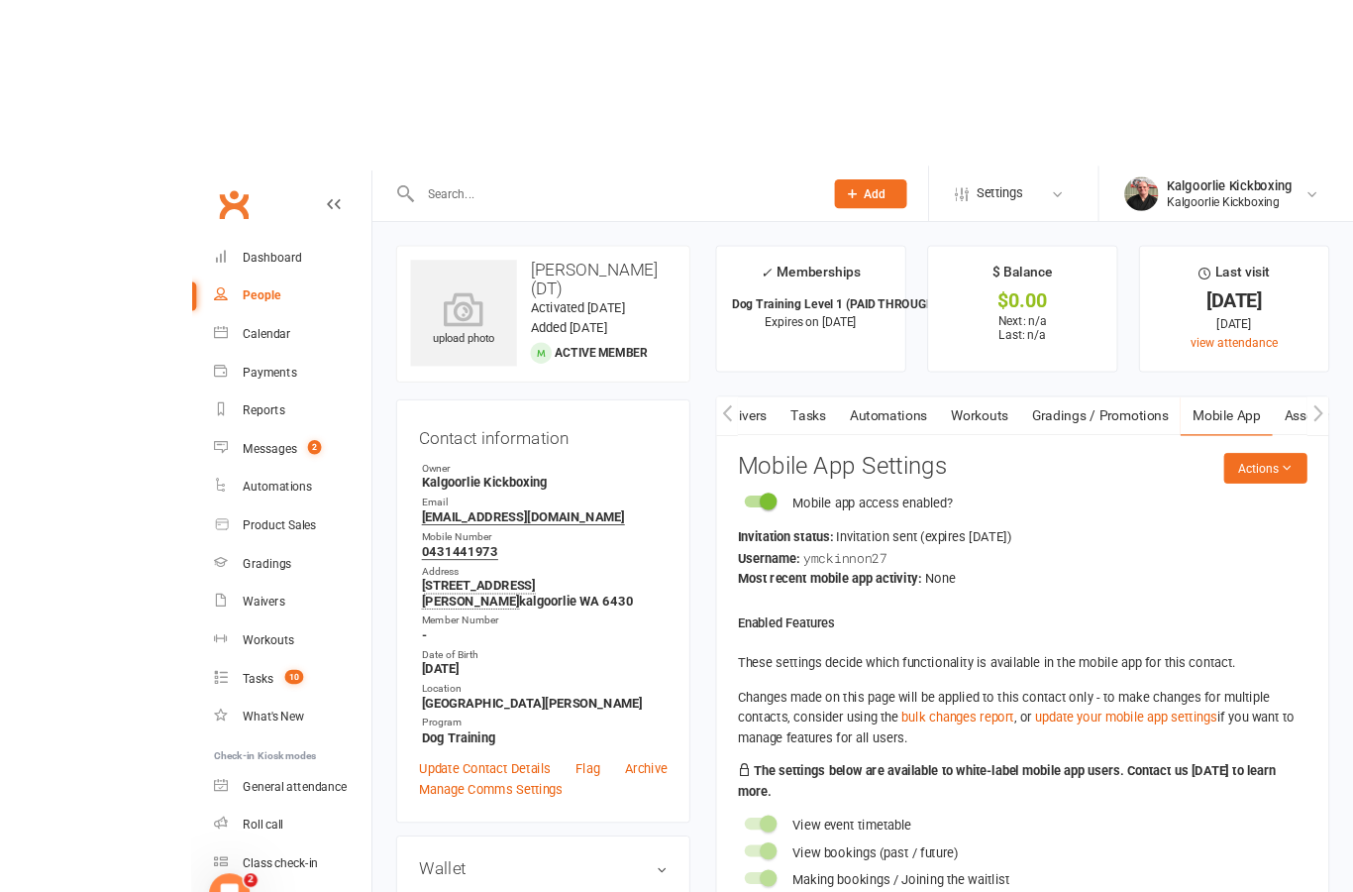
scroll to position [17, 0]
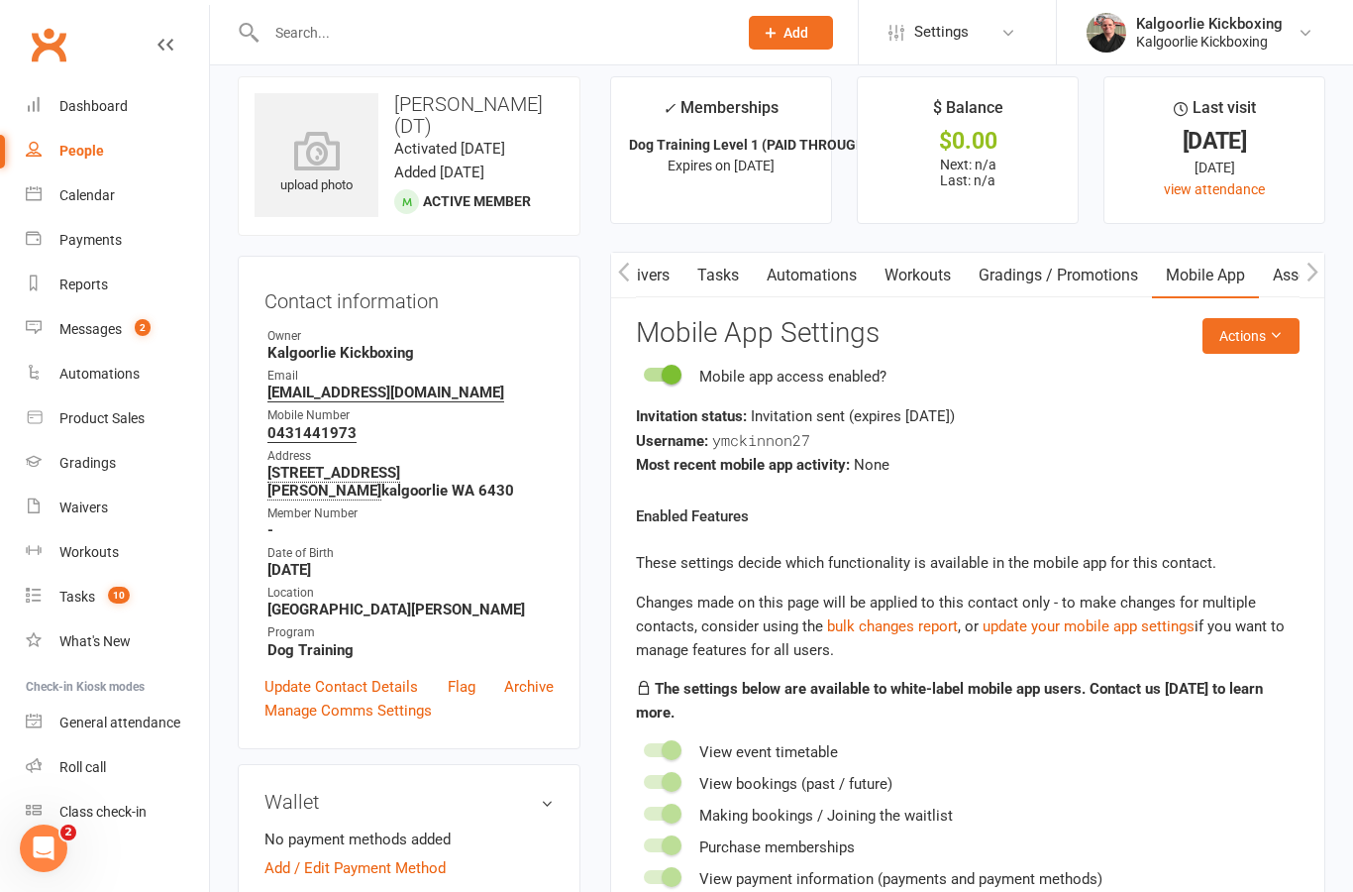
click at [627, 272] on icon "button" at bounding box center [624, 272] width 12 height 21
click at [639, 277] on link "Attendance" at bounding box center [597, 276] width 107 height 46
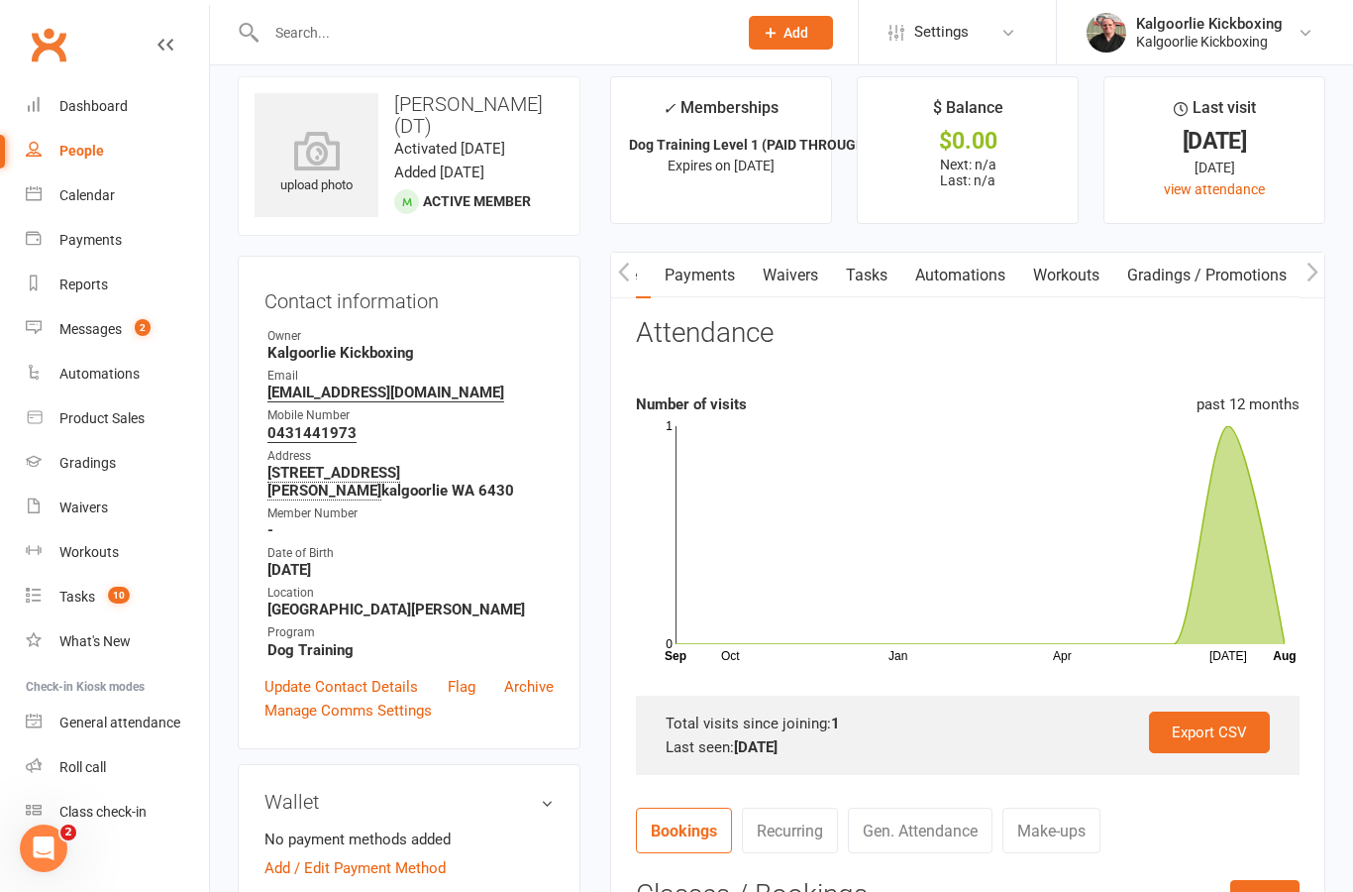
click at [1316, 272] on icon "button" at bounding box center [1312, 271] width 11 height 19
click at [1308, 277] on icon "button" at bounding box center [1313, 272] width 12 height 21
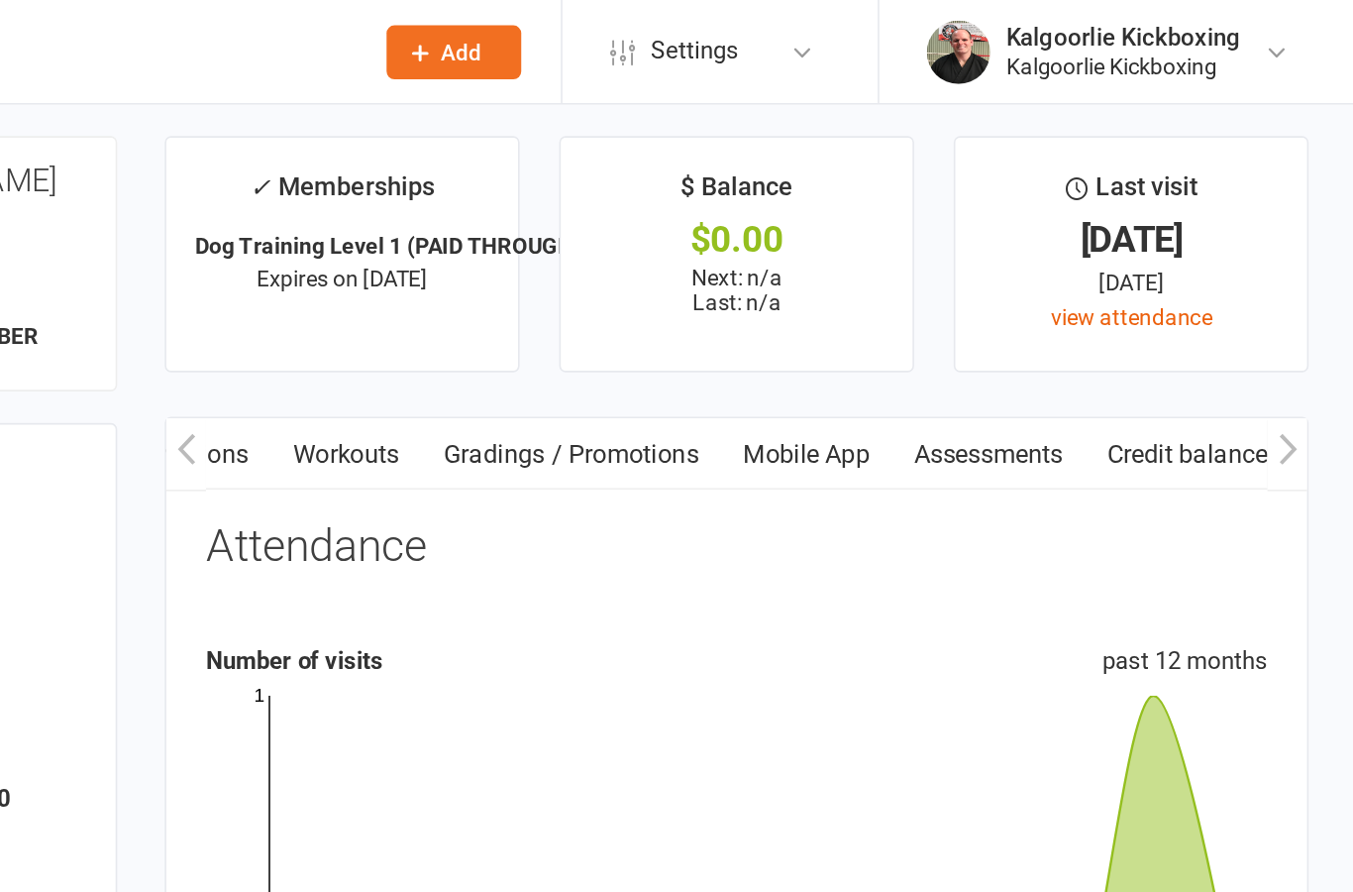
scroll to position [0, 640]
click at [969, 281] on link "Mobile App" at bounding box center [1022, 285] width 107 height 46
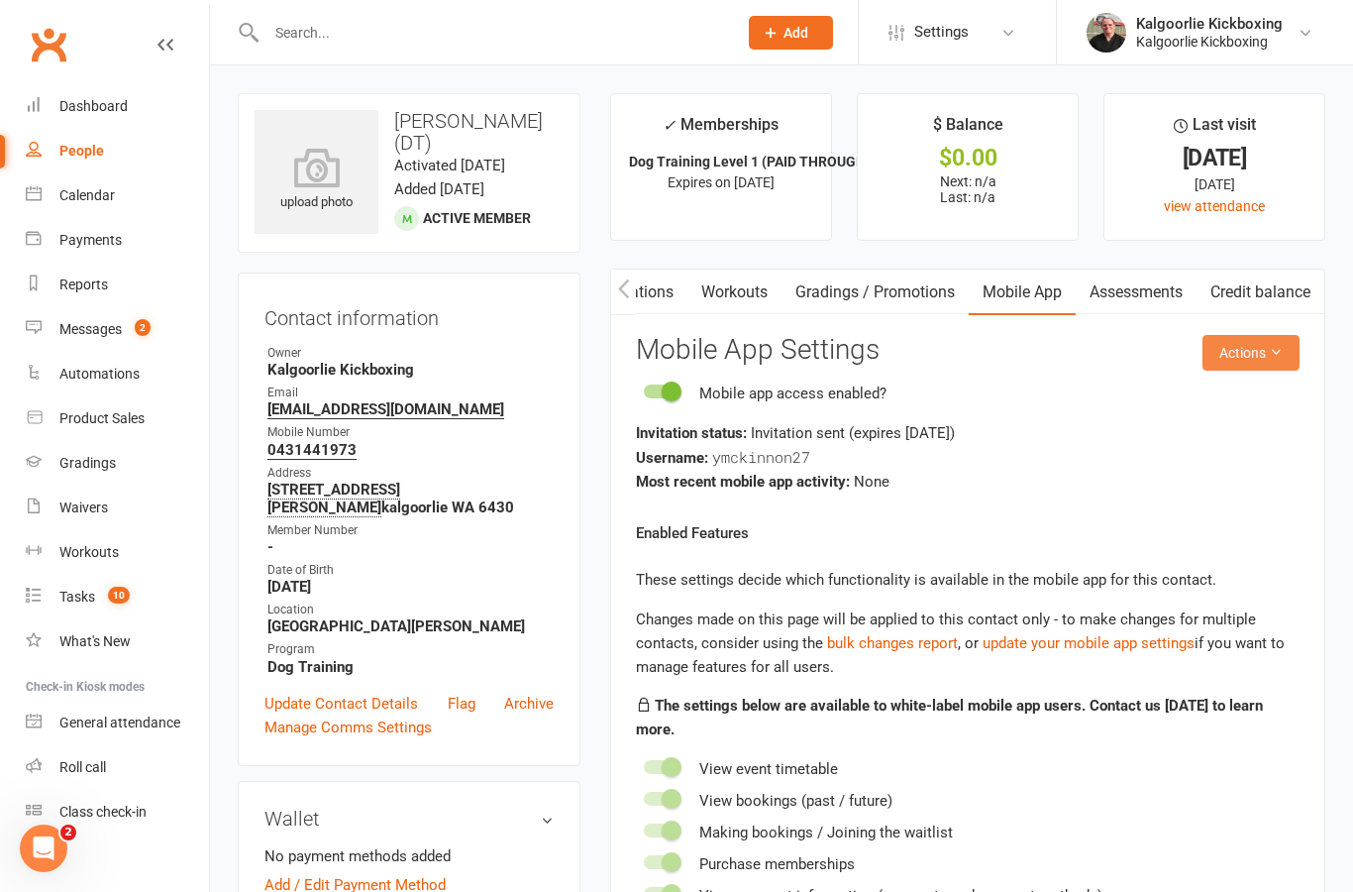
click at [1250, 357] on button "Actions" at bounding box center [1251, 353] width 97 height 36
click at [1188, 438] on link "Send invitation SMS" at bounding box center [1201, 435] width 196 height 40
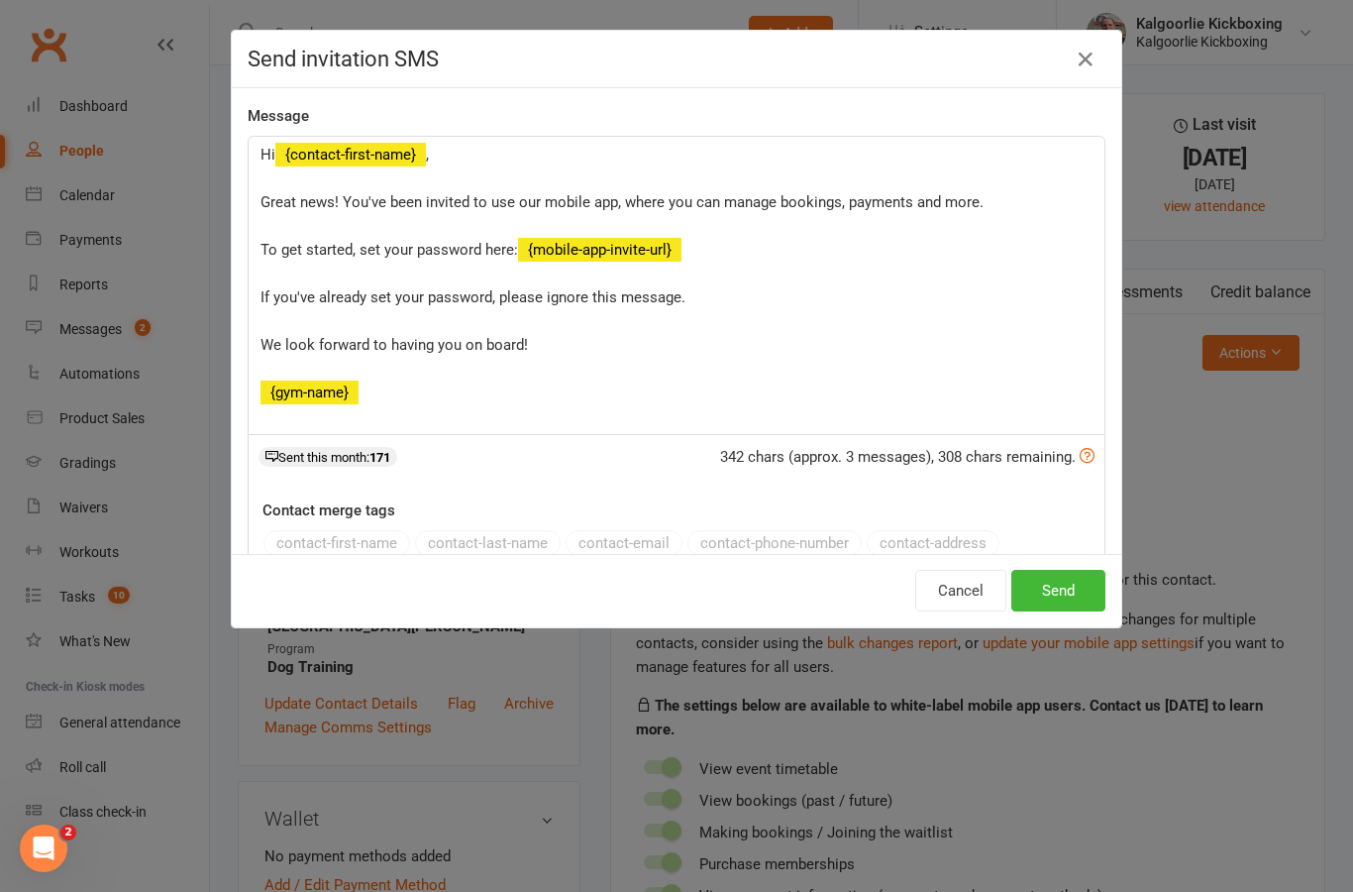
click at [1073, 591] on button "Send" at bounding box center [1059, 591] width 94 height 42
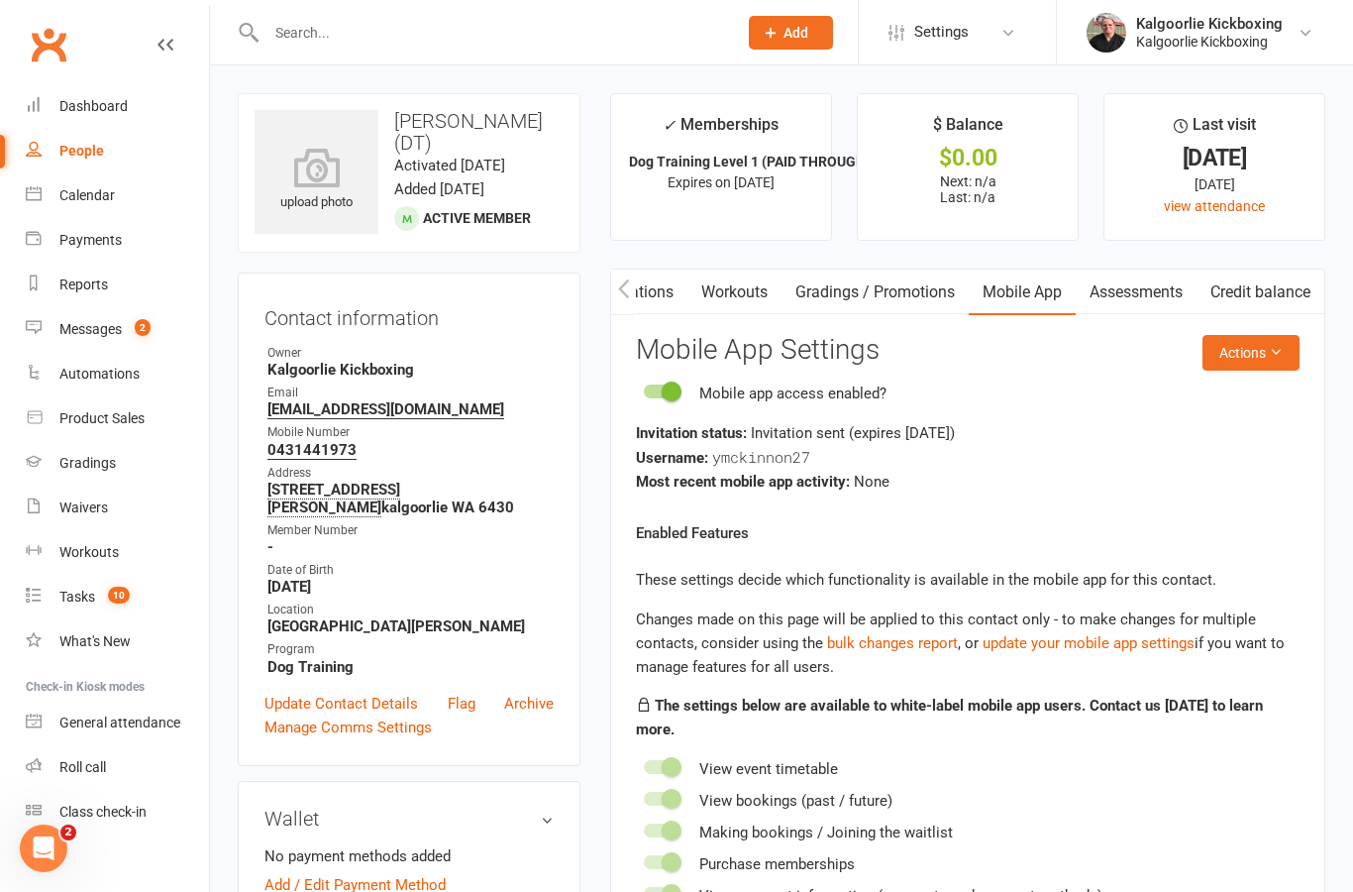
click at [633, 283] on button "button" at bounding box center [623, 291] width 25 height 45
click at [636, 294] on link "Waivers" at bounding box center [596, 292] width 83 height 46
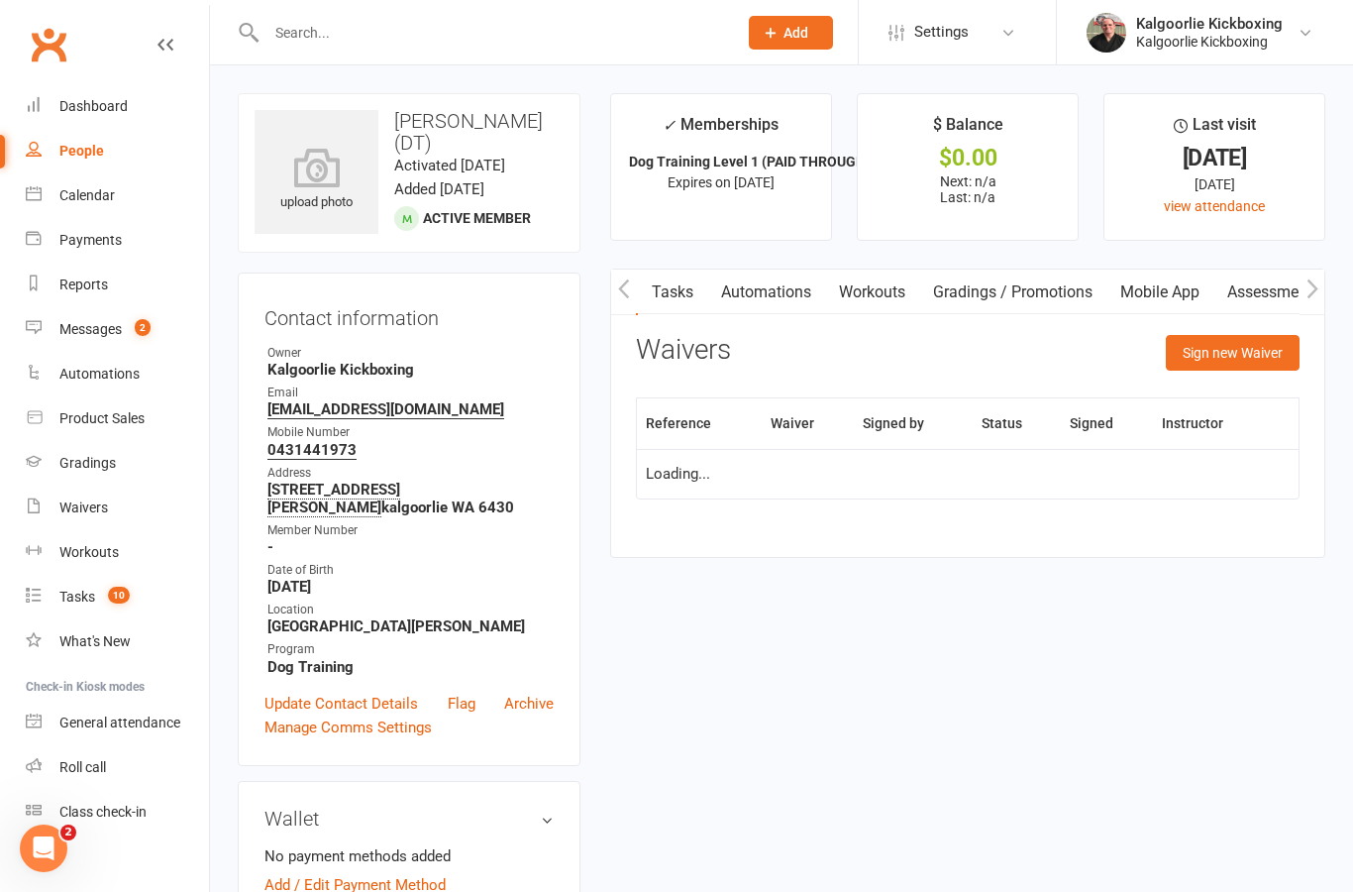
click at [634, 299] on button "button" at bounding box center [623, 291] width 25 height 45
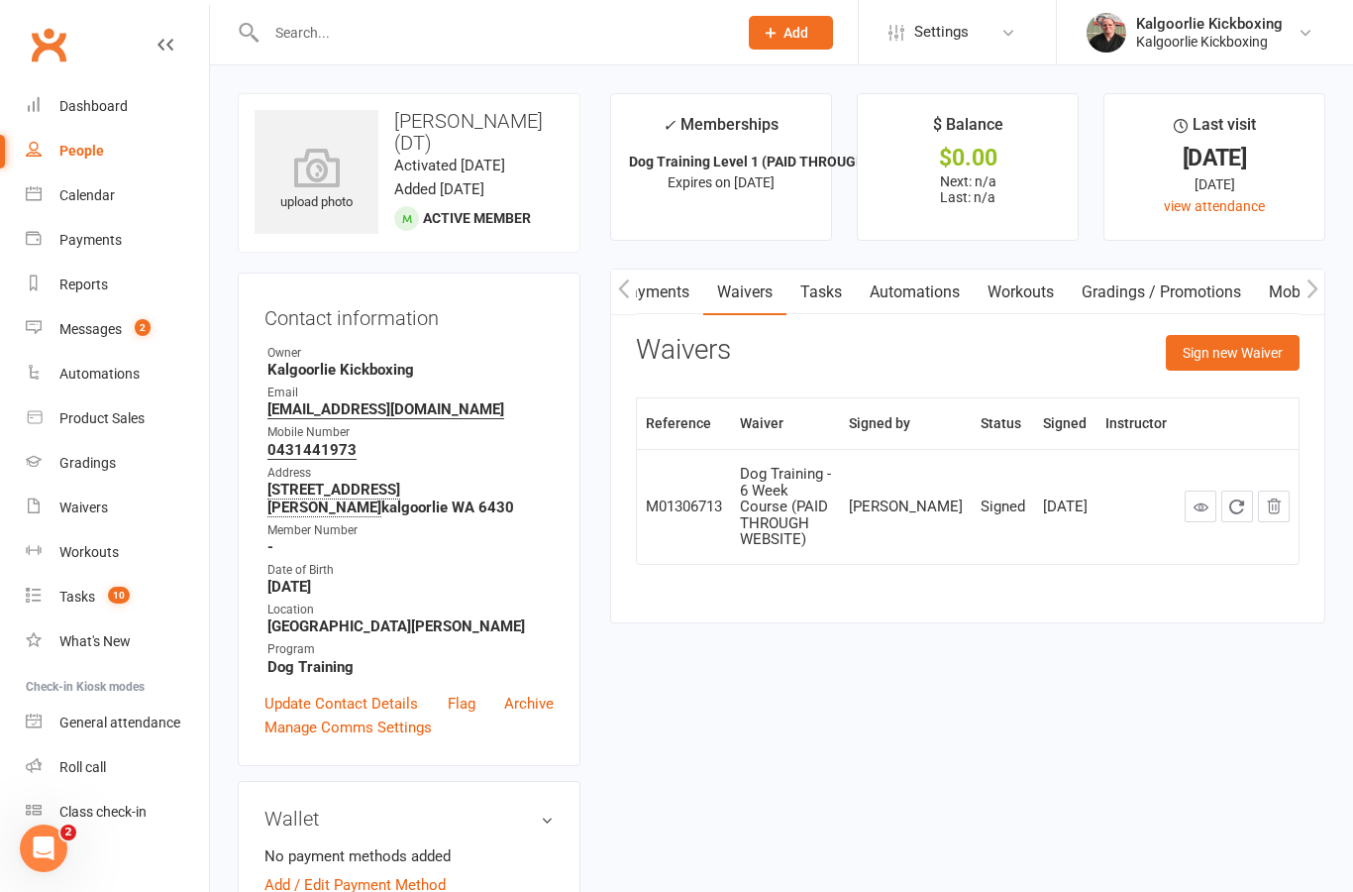
click at [634, 299] on button "button" at bounding box center [623, 291] width 25 height 45
click at [636, 303] on link "Comms" at bounding box center [606, 292] width 82 height 46
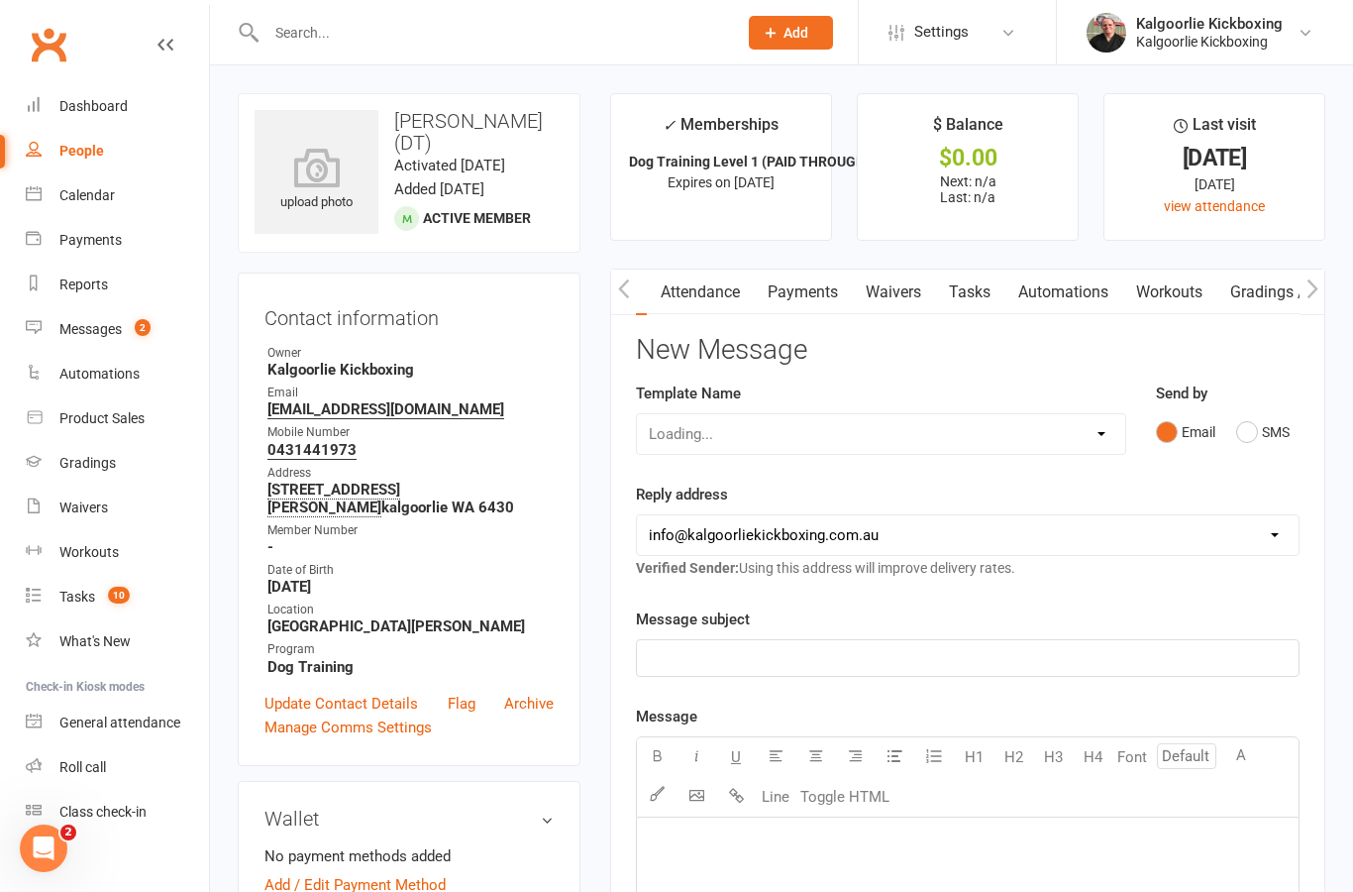
click at [627, 298] on button "button" at bounding box center [623, 291] width 25 height 45
click at [628, 299] on button "button" at bounding box center [623, 291] width 25 height 45
click at [662, 298] on link "Activity" at bounding box center [650, 292] width 79 height 46
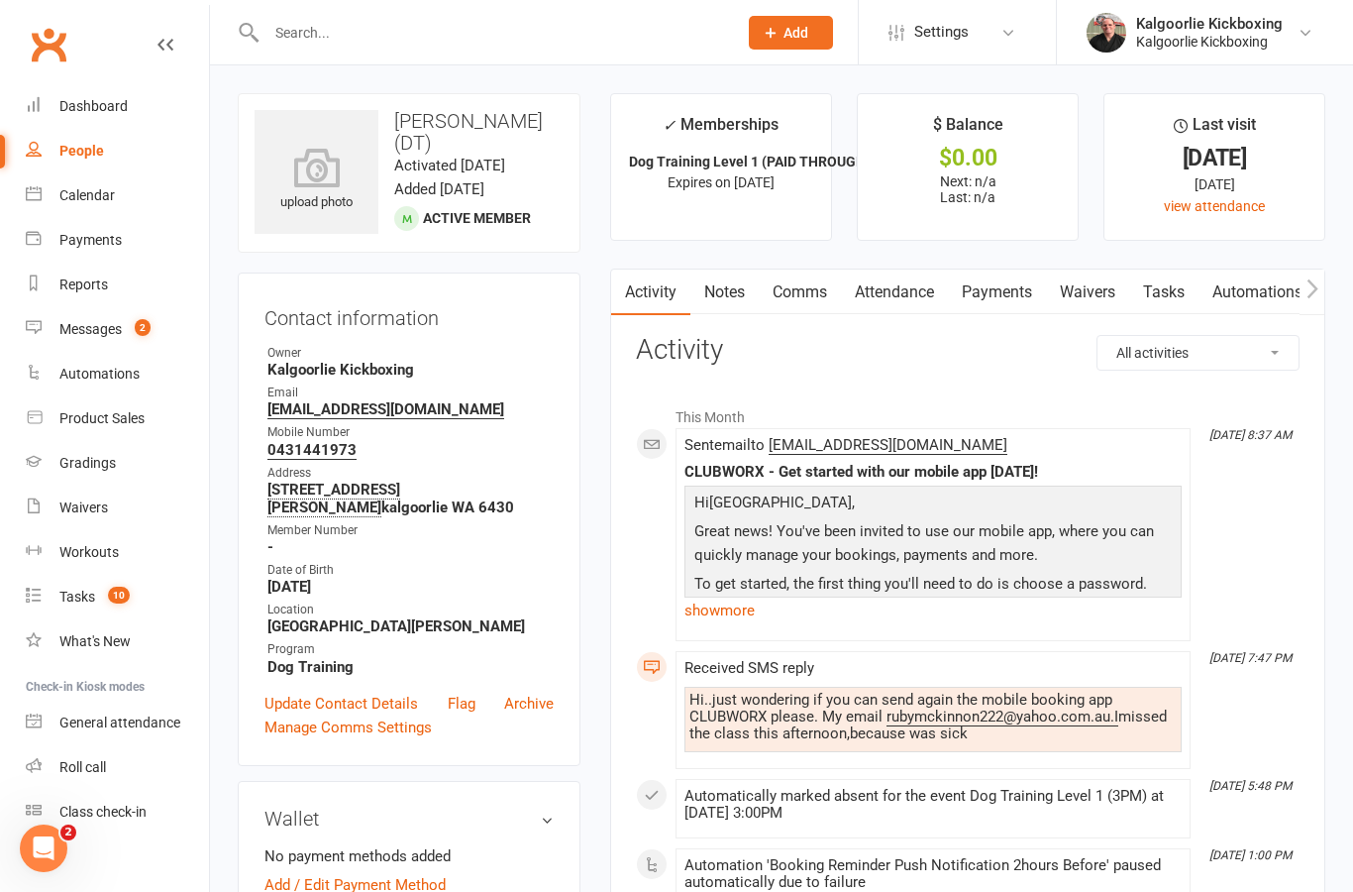
click at [736, 286] on link "Notes" at bounding box center [725, 292] width 68 height 46
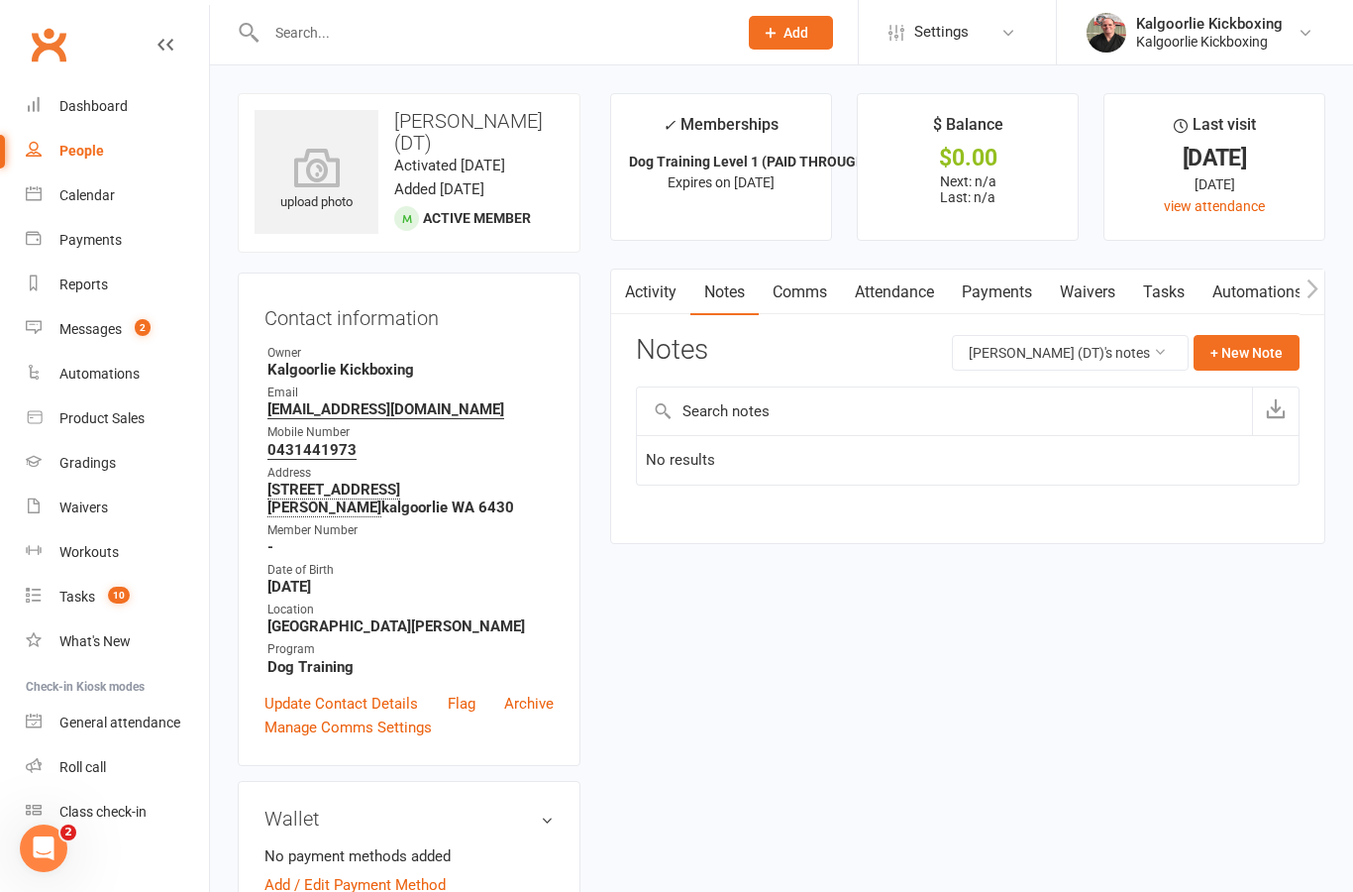
click at [800, 291] on link "Comms" at bounding box center [800, 292] width 82 height 46
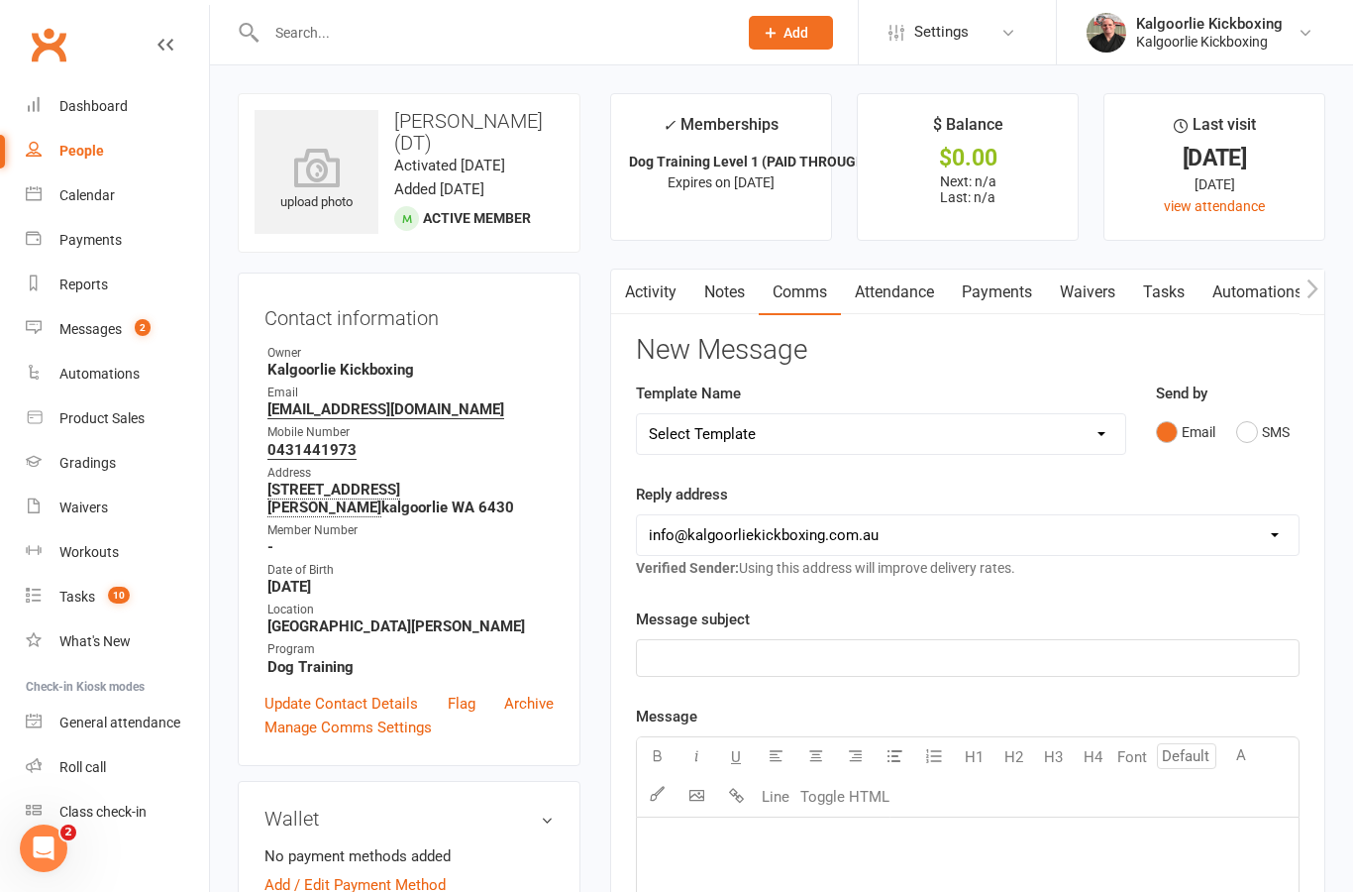
click at [1243, 434] on button "SMS" at bounding box center [1263, 432] width 54 height 38
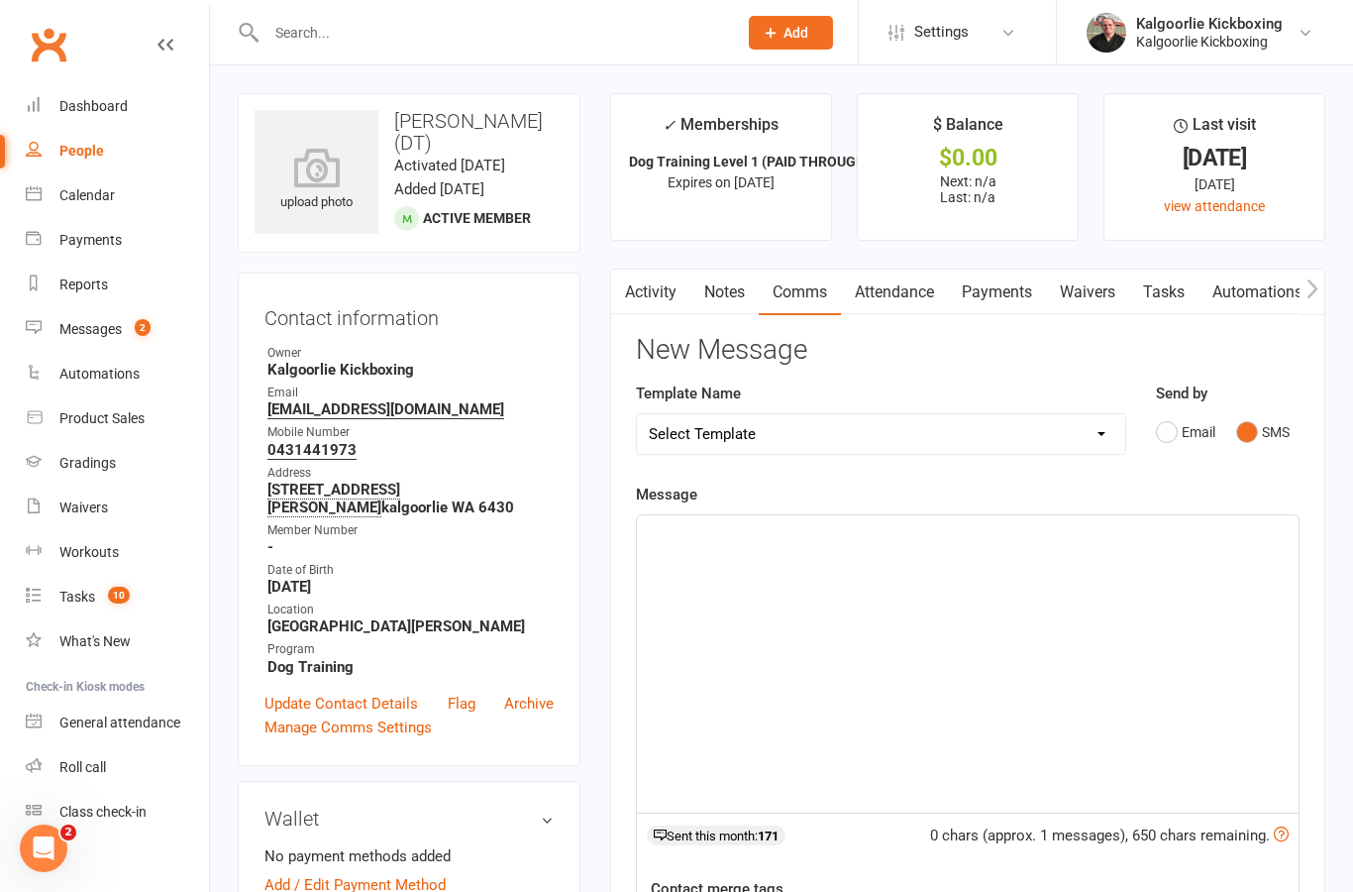
click at [882, 586] on div "﻿" at bounding box center [968, 663] width 662 height 297
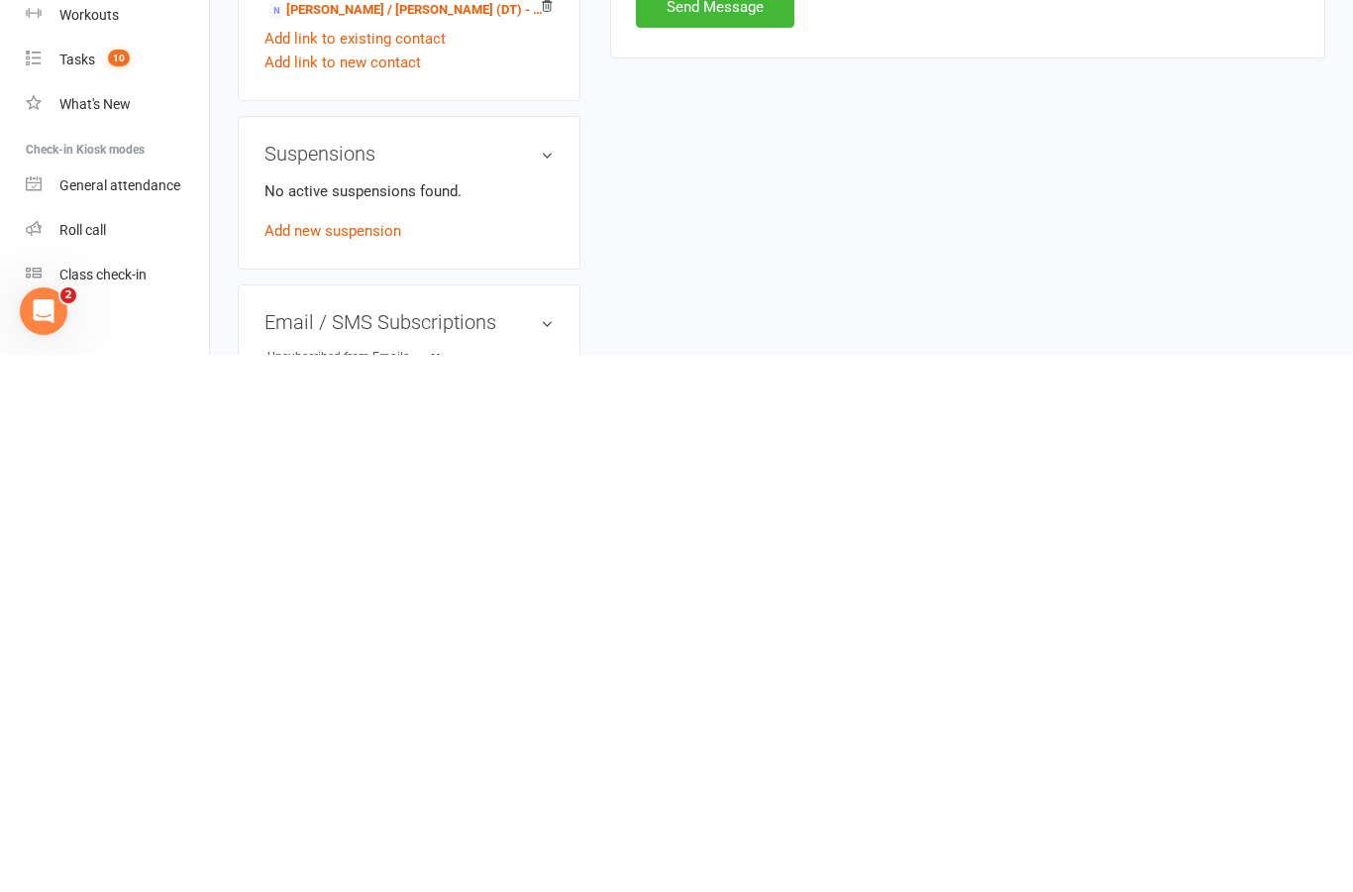
scroll to position [713, 0]
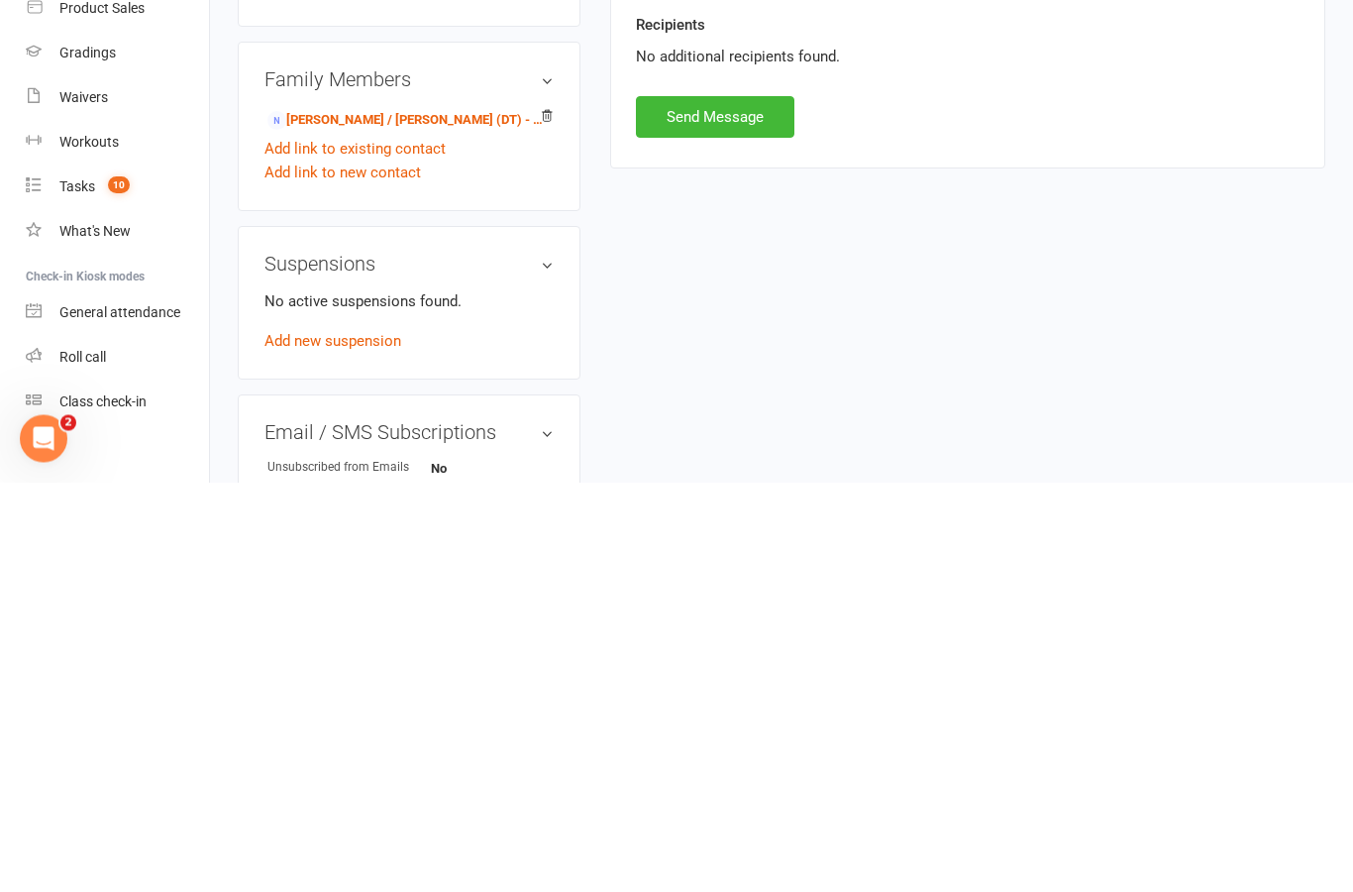
click at [727, 506] on button "Send Message" at bounding box center [715, 527] width 159 height 42
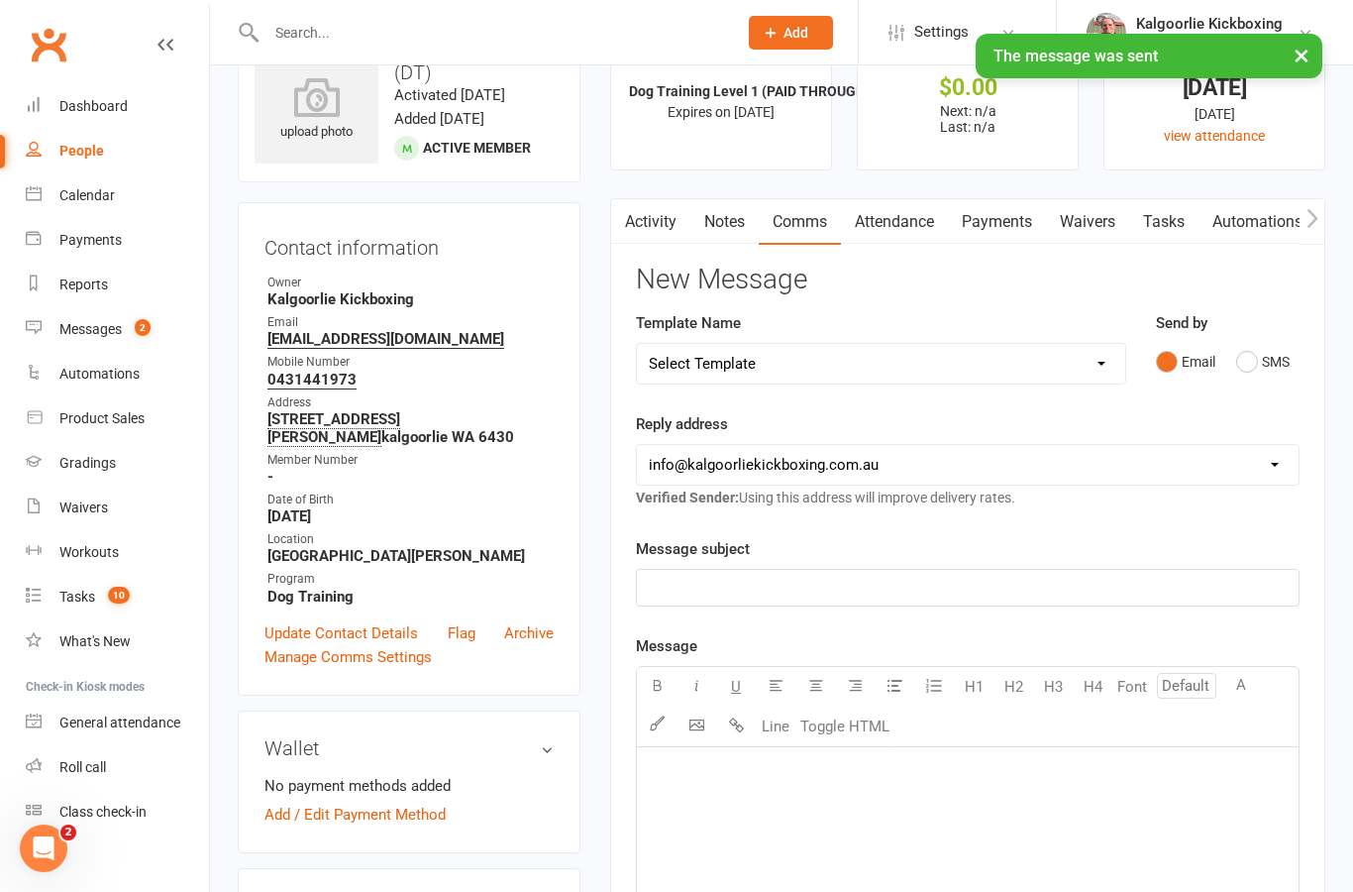
scroll to position [0, 0]
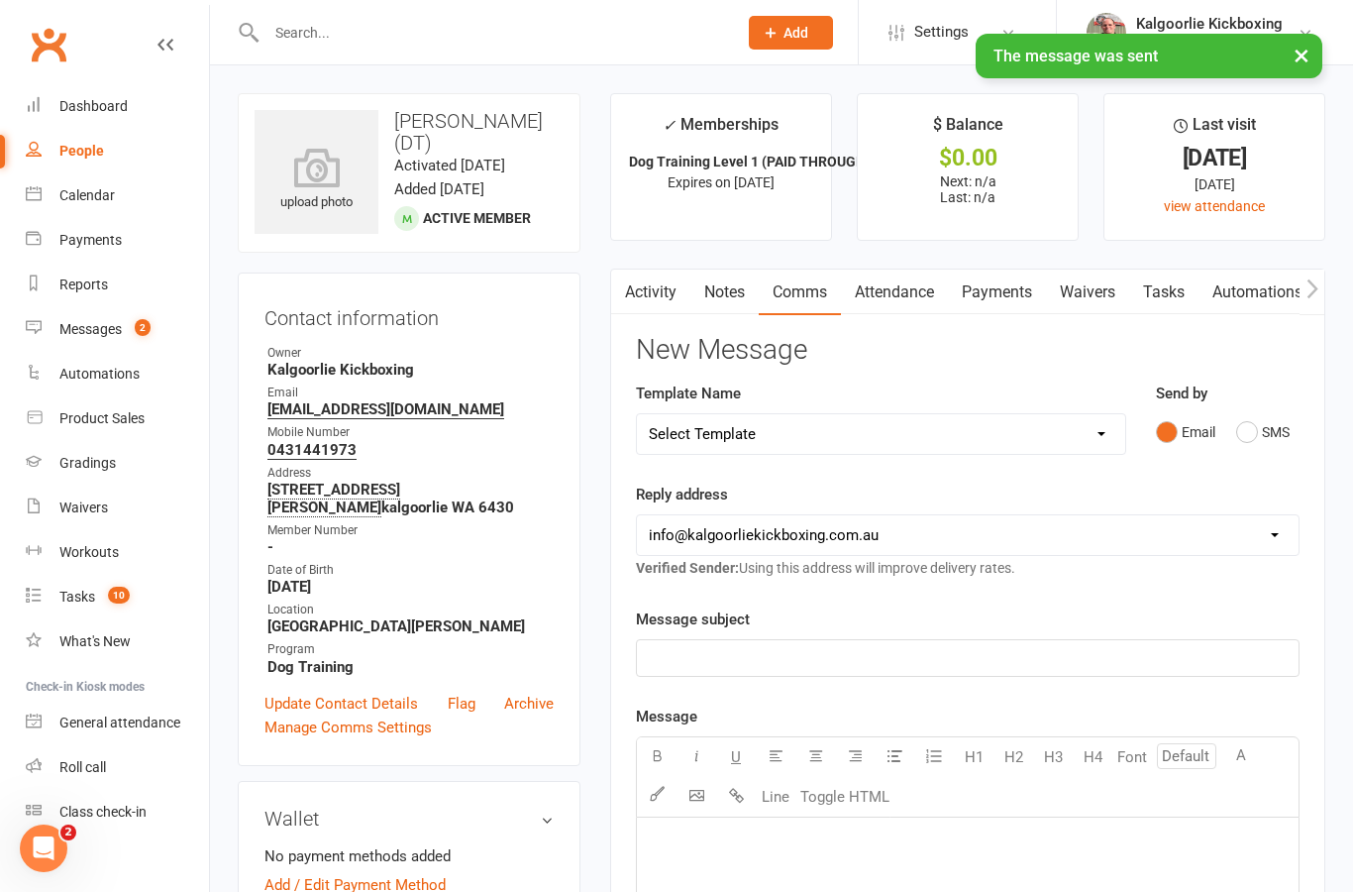
click at [120, 340] on link "Messages 2" at bounding box center [117, 329] width 183 height 45
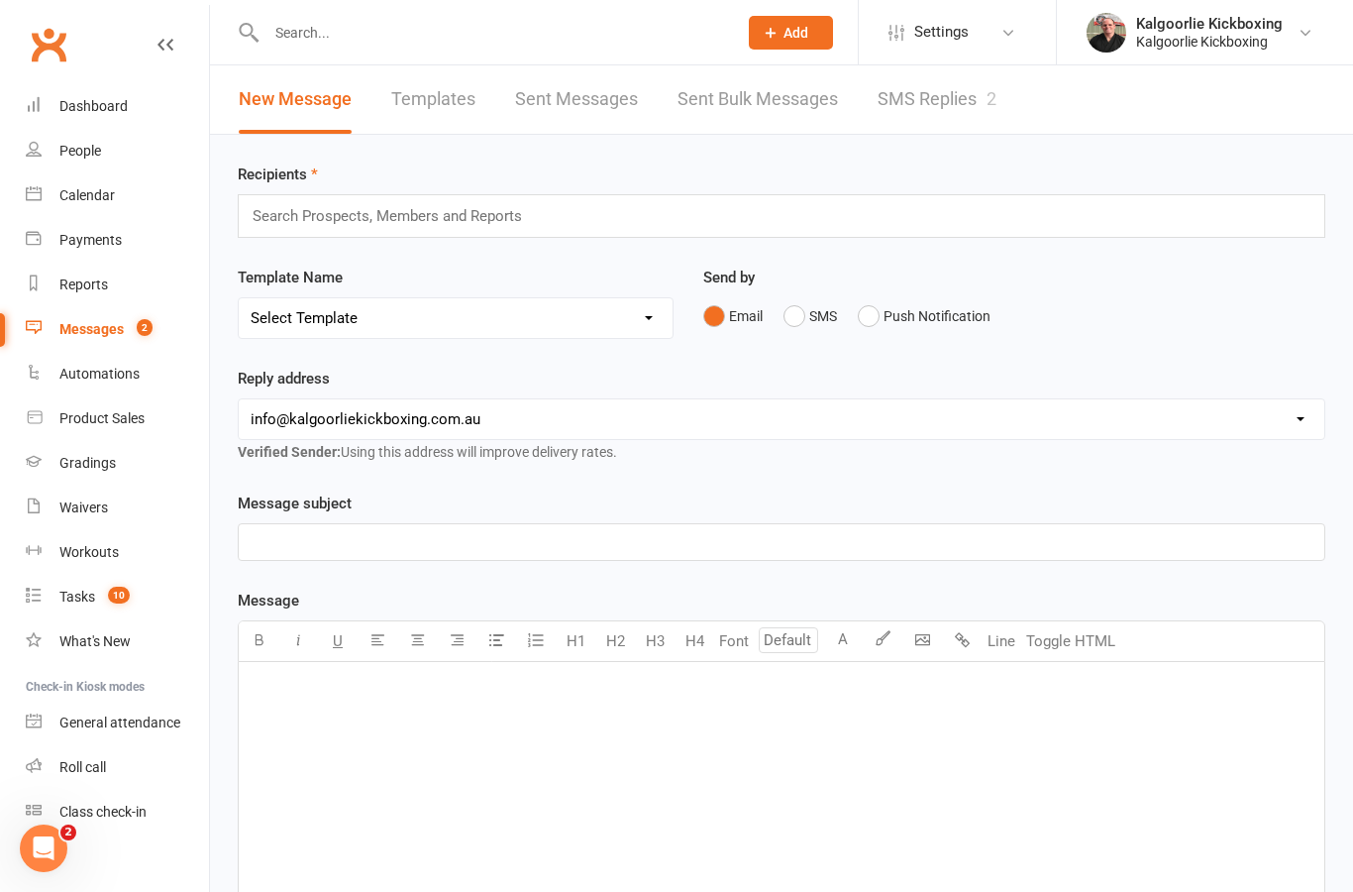
click at [889, 99] on link "SMS Replies 2" at bounding box center [937, 99] width 119 height 68
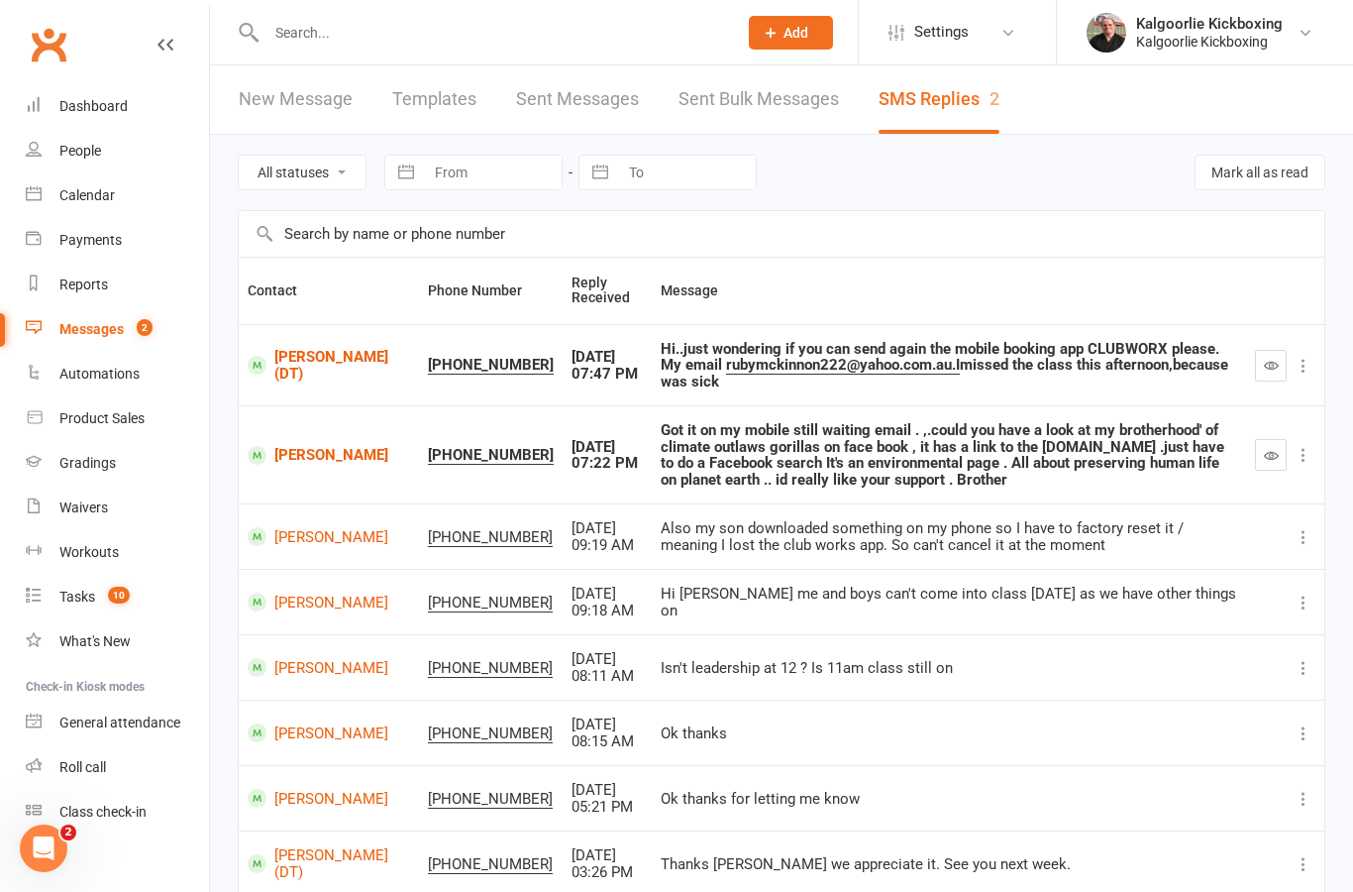
click at [1271, 374] on button "button" at bounding box center [1271, 366] width 32 height 32
